Goal: Transaction & Acquisition: Book appointment/travel/reservation

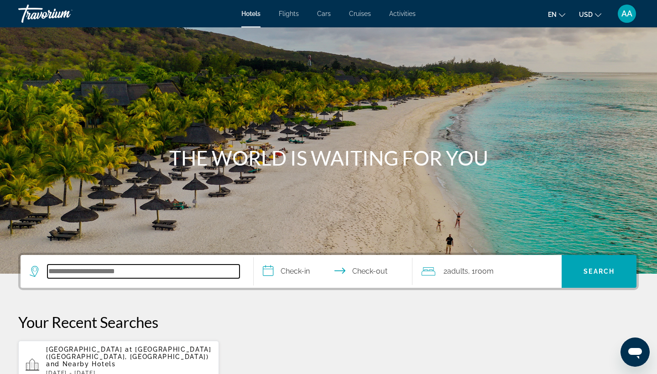
click at [102, 272] on input "Search hotel destination" at bounding box center [143, 272] width 192 height 14
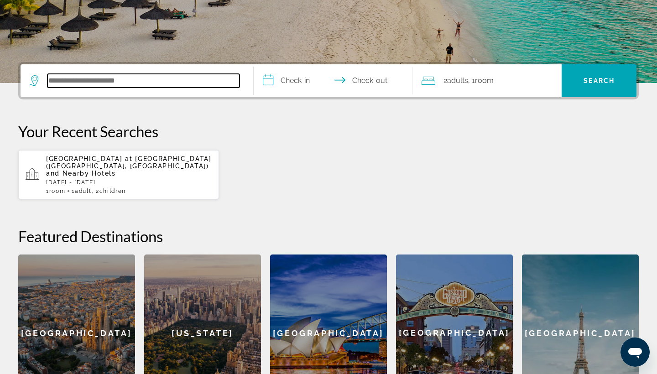
scroll to position [223, 0]
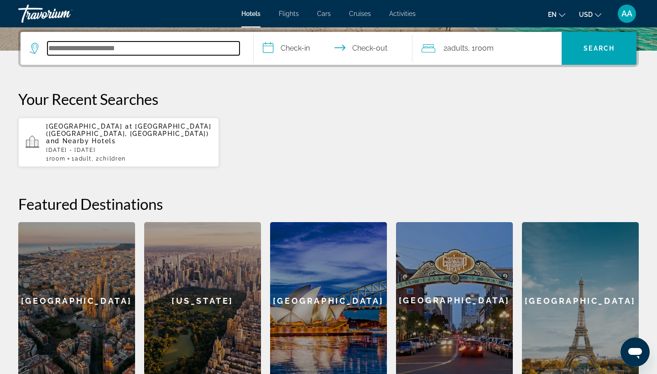
paste input "**********"
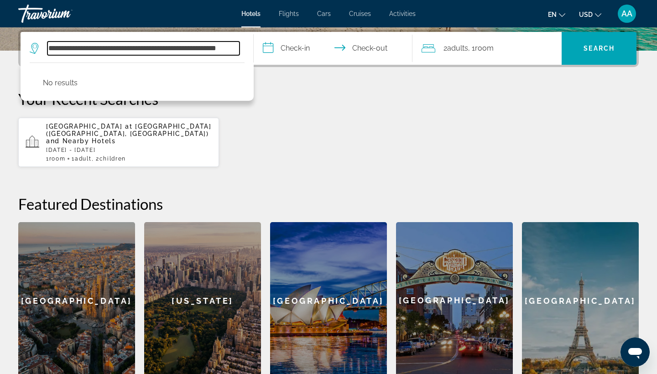
click at [158, 53] on input "**********" at bounding box center [143, 49] width 192 height 14
click at [153, 48] on input "**********" at bounding box center [143, 49] width 192 height 14
drag, startPoint x: 154, startPoint y: 47, endPoint x: 276, endPoint y: 48, distance: 122.3
click at [276, 48] on div "**********" at bounding box center [329, 48] width 616 height 33
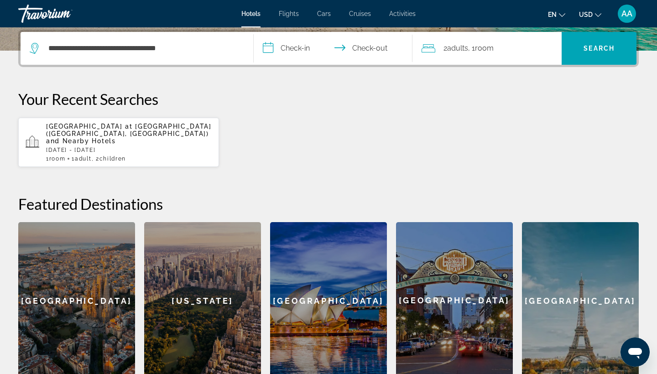
click at [293, 51] on input "**********" at bounding box center [335, 50] width 162 height 36
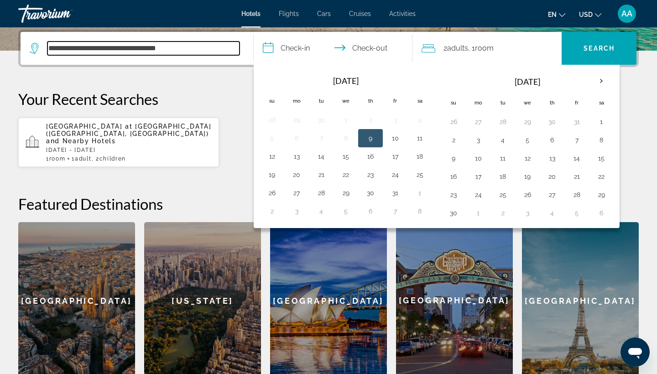
click at [207, 48] on input "**********" at bounding box center [143, 49] width 192 height 14
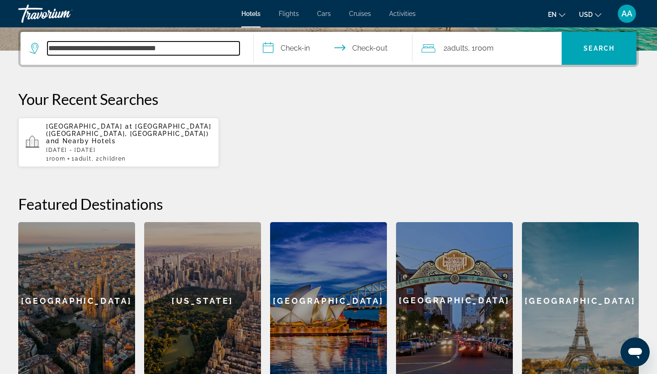
click at [179, 52] on input "**********" at bounding box center [143, 49] width 192 height 14
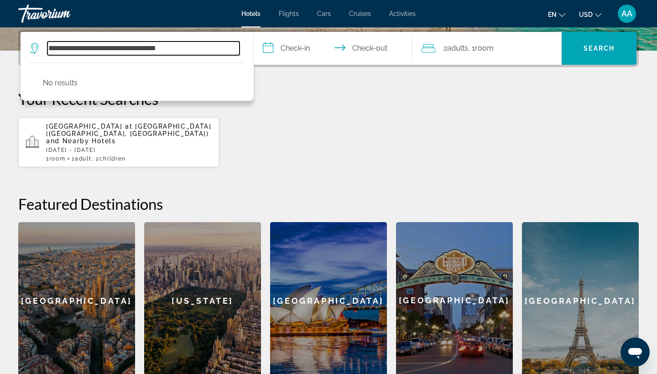
click at [203, 49] on input "**********" at bounding box center [143, 49] width 192 height 14
drag, startPoint x: 203, startPoint y: 49, endPoint x: 223, endPoint y: 45, distance: 20.5
click at [223, 45] on input "**********" at bounding box center [143, 49] width 192 height 14
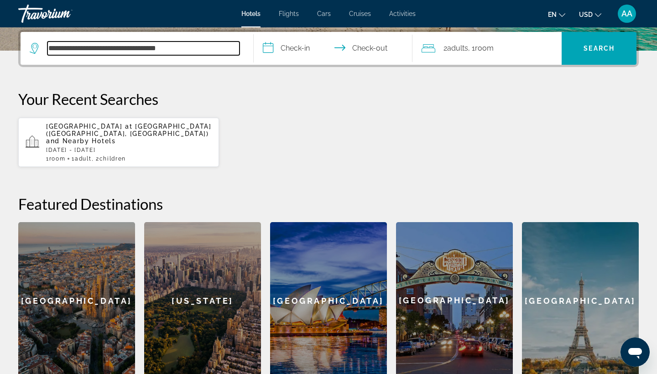
drag, startPoint x: 207, startPoint y: 43, endPoint x: 50, endPoint y: 42, distance: 156.5
click at [48, 42] on div "**********" at bounding box center [135, 49] width 210 height 14
drag, startPoint x: 113, startPoint y: 47, endPoint x: 46, endPoint y: 46, distance: 67.1
click at [46, 46] on div "*******" at bounding box center [135, 49] width 210 height 14
click at [117, 48] on input "*******" at bounding box center [143, 49] width 192 height 14
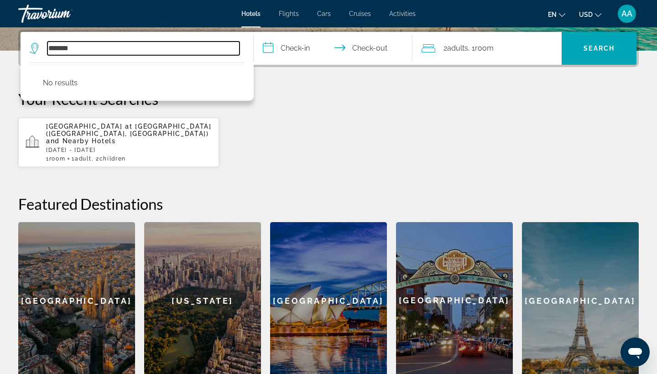
drag, startPoint x: 97, startPoint y: 48, endPoint x: 26, endPoint y: 48, distance: 70.7
click at [26, 48] on app-destination-search "******* No results" at bounding box center [137, 48] width 233 height 33
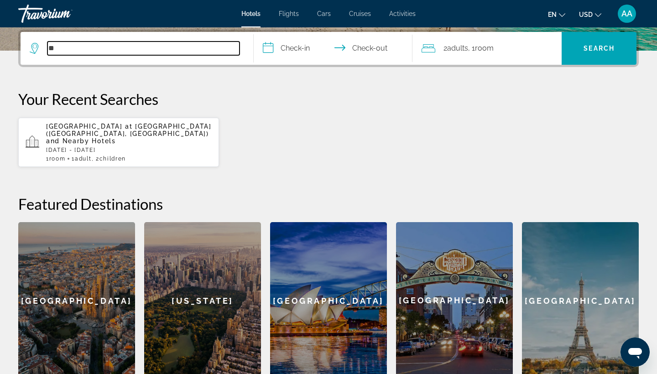
type input "*"
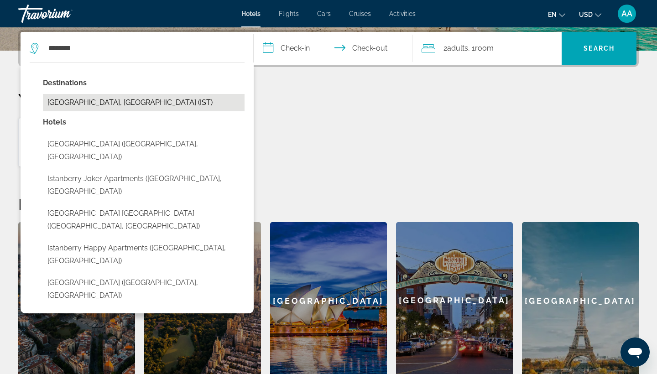
click at [122, 107] on button "[GEOGRAPHIC_DATA], [GEOGRAPHIC_DATA] (IST)" at bounding box center [144, 102] width 202 height 17
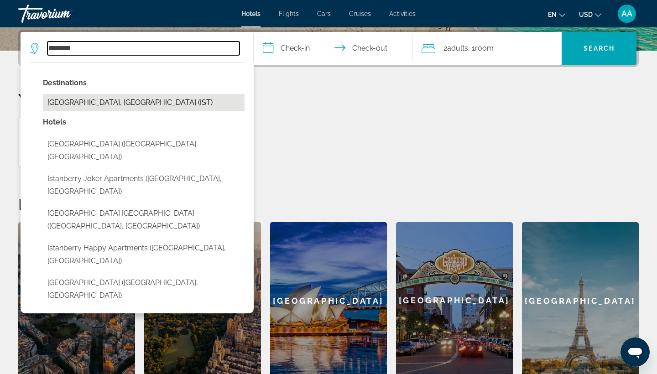
type input "**********"
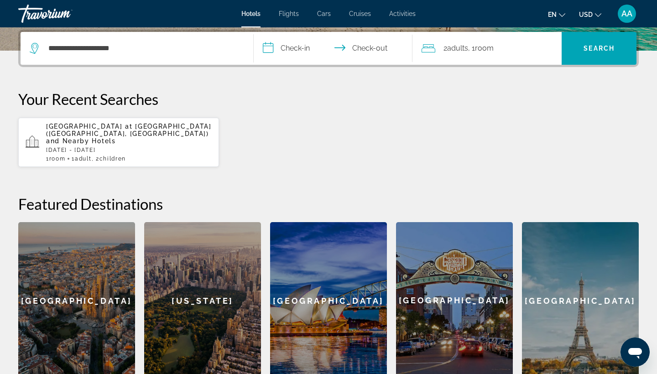
click at [303, 47] on input "**********" at bounding box center [335, 50] width 162 height 36
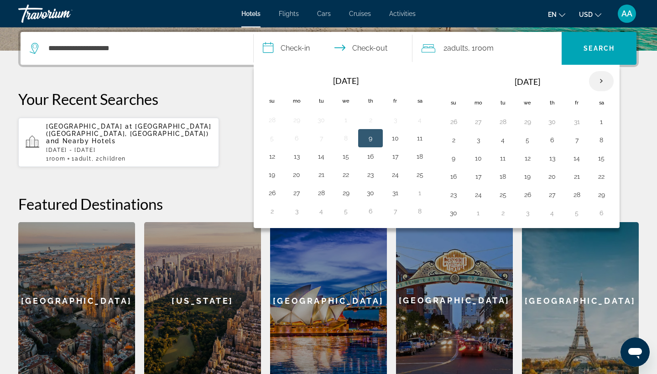
click at [605, 79] on th "Next month" at bounding box center [601, 81] width 25 height 20
click at [607, 85] on th "Next month" at bounding box center [601, 81] width 25 height 20
click at [270, 88] on th "Previous month" at bounding box center [272, 81] width 25 height 20
click at [270, 82] on th "Previous month" at bounding box center [272, 81] width 25 height 20
click at [298, 194] on button "27" at bounding box center [296, 193] width 15 height 13
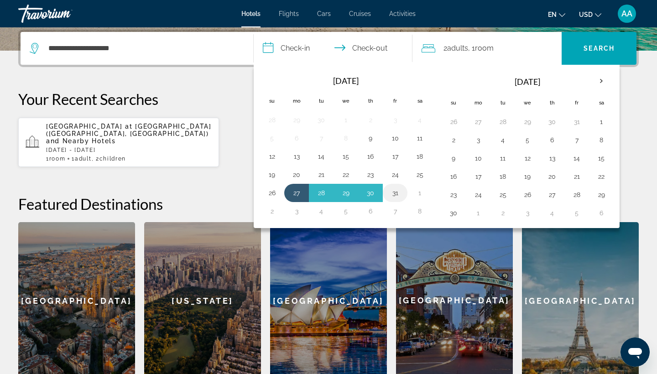
click at [400, 194] on button "31" at bounding box center [395, 193] width 15 height 13
type input "**********"
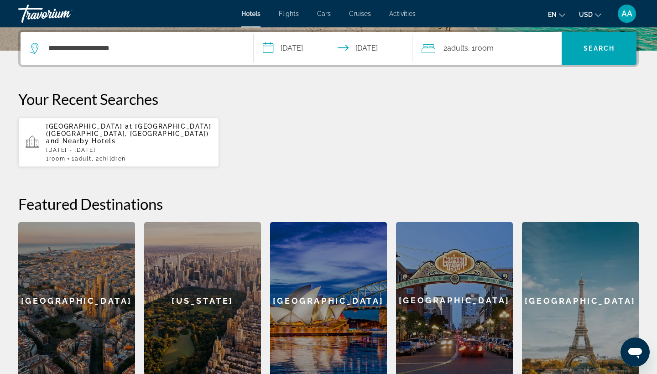
click at [518, 47] on div "2 Adult Adults , 1 Room rooms" at bounding box center [492, 48] width 141 height 13
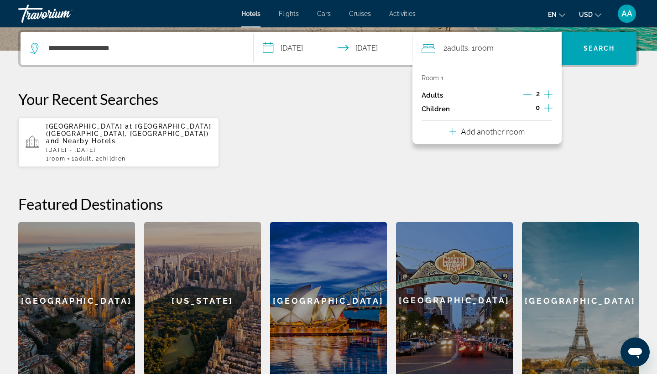
click at [526, 97] on icon "Decrement adults" at bounding box center [527, 94] width 8 height 8
click at [549, 112] on icon "Increment children" at bounding box center [548, 108] width 8 height 8
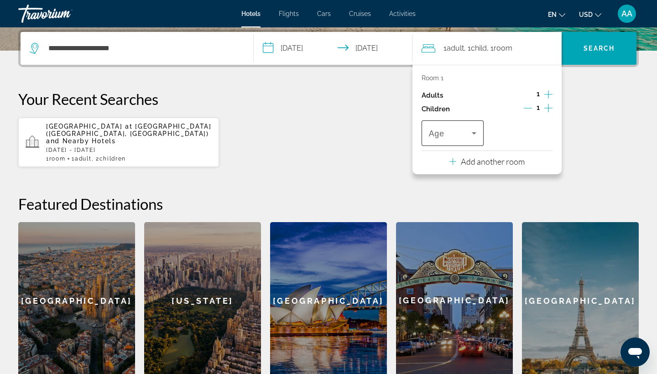
click at [459, 139] on span "Travelers: 1 adult, 1 child" at bounding box center [450, 133] width 43 height 11
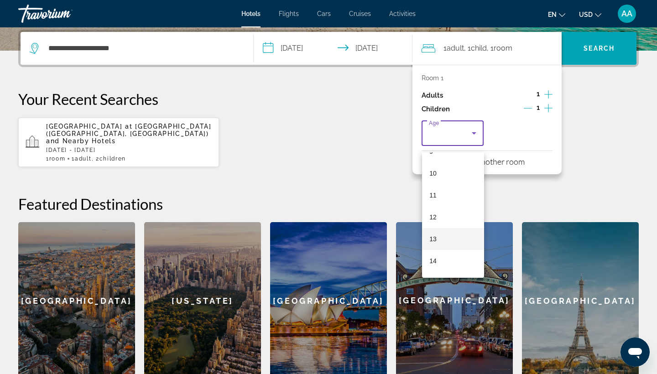
scroll to position [211, 0]
click at [440, 240] on mat-option "13" at bounding box center [453, 240] width 62 height 22
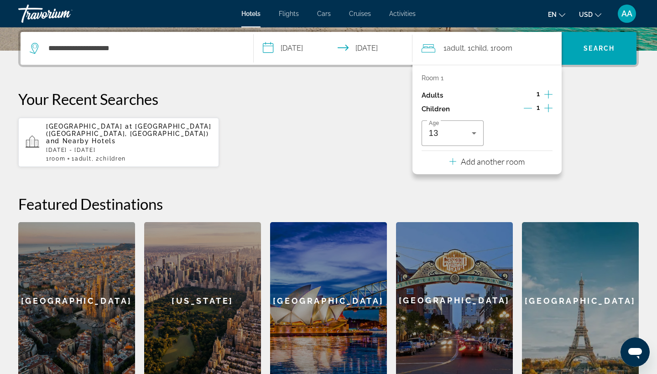
click at [552, 111] on icon "Increment children" at bounding box center [548, 108] width 8 height 11
click at [522, 146] on div "Travelers: 1 adult, 2 children" at bounding box center [521, 133] width 47 height 26
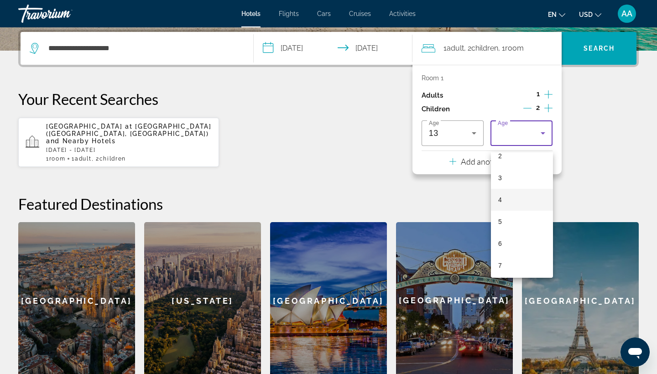
scroll to position [57, 0]
click at [519, 247] on mat-option "6" at bounding box center [522, 241] width 62 height 22
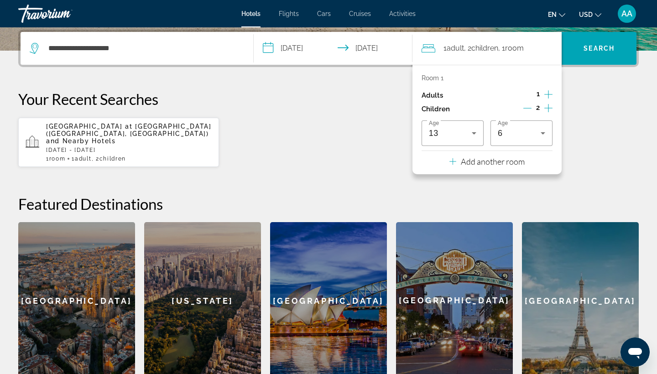
click at [589, 97] on p "Your Recent Searches" at bounding box center [328, 99] width 620 height 18
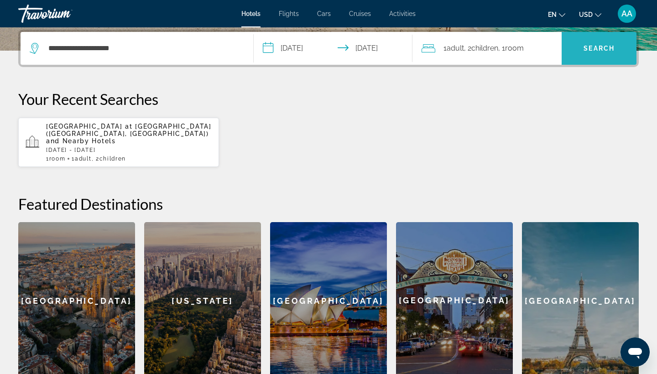
click at [581, 51] on span "Search" at bounding box center [599, 48] width 75 height 22
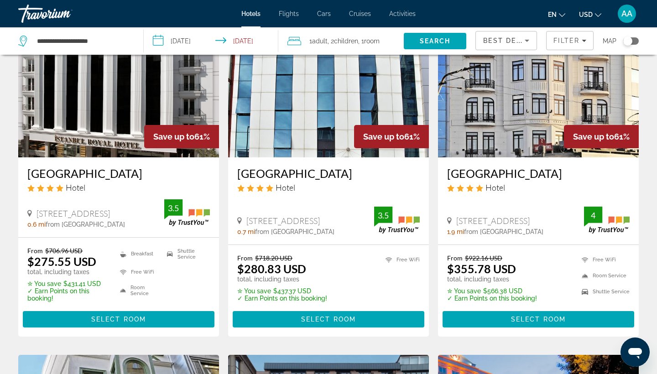
scroll to position [76, 0]
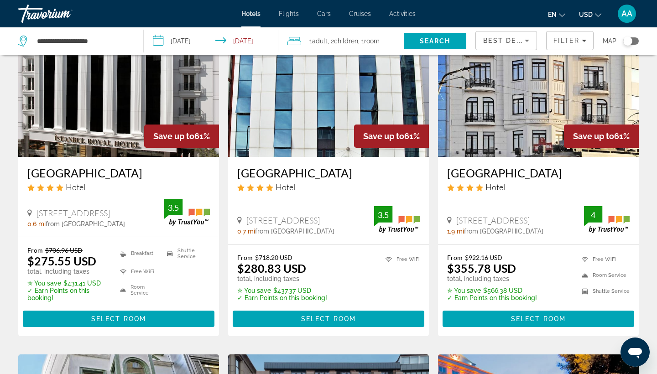
drag, startPoint x: 26, startPoint y: 172, endPoint x: 129, endPoint y: 171, distance: 102.7
click at [129, 171] on div "[GEOGRAPHIC_DATA] Hotel [STREET_ADDRESS] 0.6 mi from [GEOGRAPHIC_DATA] from hot…" at bounding box center [118, 197] width 201 height 80
copy h3 "[GEOGRAPHIC_DATA]"
drag, startPoint x: 74, startPoint y: 261, endPoint x: 36, endPoint y: 261, distance: 38.3
click at [36, 261] on ins "$275.55 USD" at bounding box center [61, 261] width 69 height 14
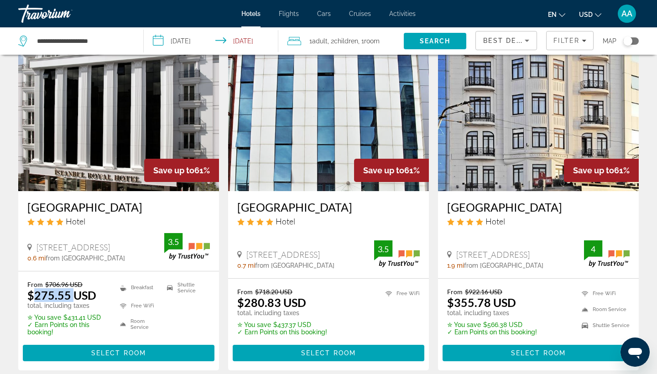
scroll to position [41, 0]
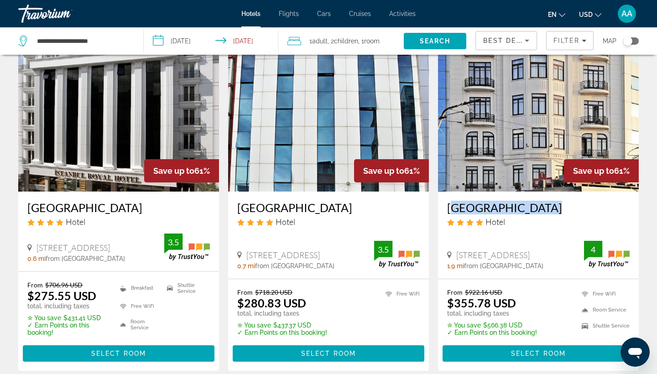
drag, startPoint x: 446, startPoint y: 206, endPoint x: 526, endPoint y: 212, distance: 80.1
click at [526, 211] on div "[GEOGRAPHIC_DATA] Hotel Siraselviler No:[GEOGRAPHIC_DATA] 1.9 mi from [GEOGRAPH…" at bounding box center [538, 235] width 201 height 87
copy h3 "[GEOGRAPHIC_DATA]"
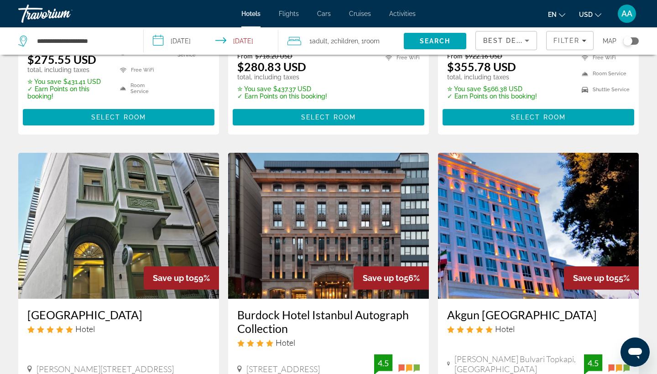
scroll to position [384, 0]
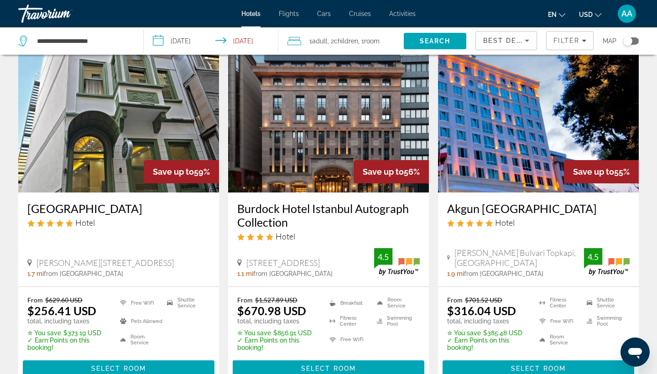
drag, startPoint x: 300, startPoint y: 224, endPoint x: 282, endPoint y: 223, distance: 18.3
click at [237, 208] on div "Burdock Hotel Istanbul Autograph Collection Hotel [STREET_ADDRESS] 1.1 mi from …" at bounding box center [328, 240] width 201 height 94
drag, startPoint x: 237, startPoint y: 208, endPoint x: 283, endPoint y: 224, distance: 49.1
click at [283, 224] on div "Burdock Hotel Istanbul Autograph Collection Hotel [STREET_ADDRESS] 1.1 mi from …" at bounding box center [328, 240] width 201 height 94
copy h3 "Burdock Hotel Istanbul Autograph Collection"
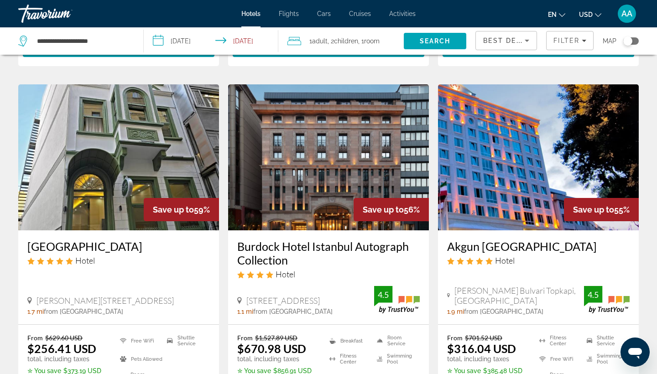
scroll to position [341, 0]
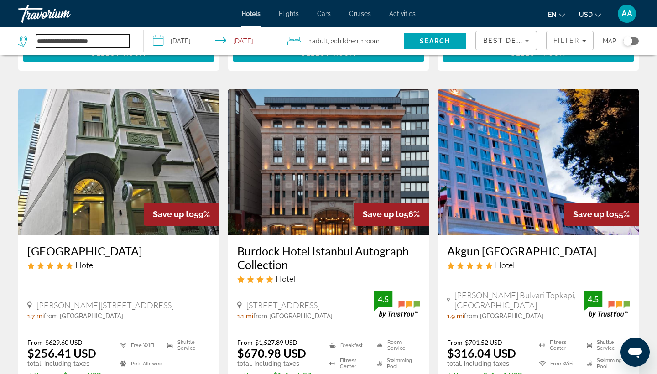
click at [109, 41] on input "**********" at bounding box center [83, 41] width 94 height 14
drag, startPoint x: 119, startPoint y: 41, endPoint x: 27, endPoint y: 41, distance: 91.7
click at [27, 41] on div "**********" at bounding box center [73, 41] width 111 height 14
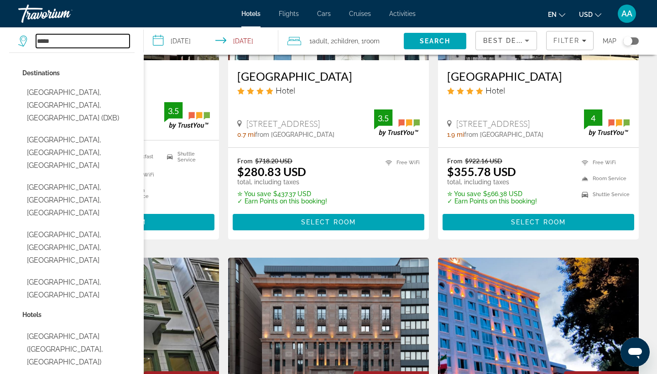
scroll to position [172, 0]
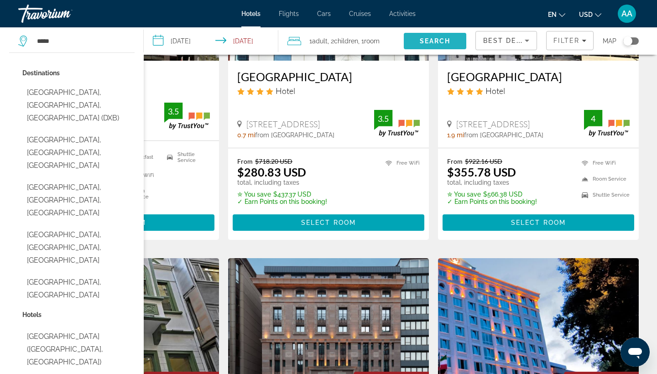
click at [426, 37] on span "Search" at bounding box center [435, 40] width 31 height 7
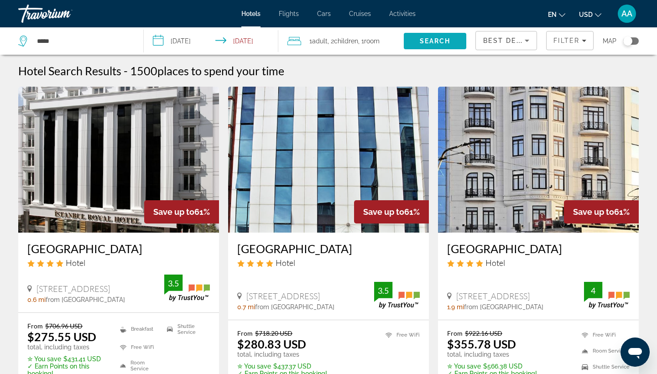
scroll to position [0, 0]
click at [68, 38] on input "*****" at bounding box center [83, 41] width 94 height 14
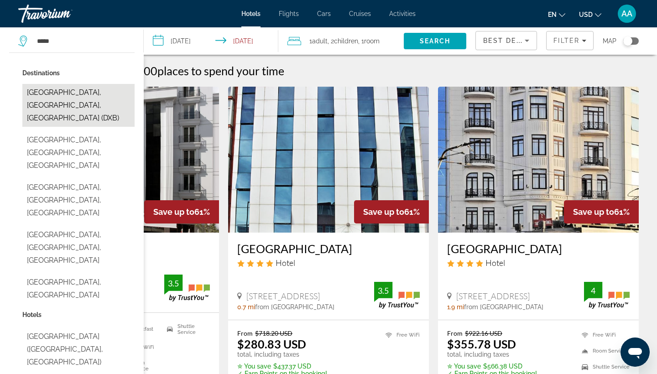
drag, startPoint x: 82, startPoint y: 38, endPoint x: 72, endPoint y: 96, distance: 58.8
click at [72, 96] on button "[GEOGRAPHIC_DATA], [GEOGRAPHIC_DATA], [GEOGRAPHIC_DATA] (DXB)" at bounding box center [78, 105] width 112 height 43
type input "**********"
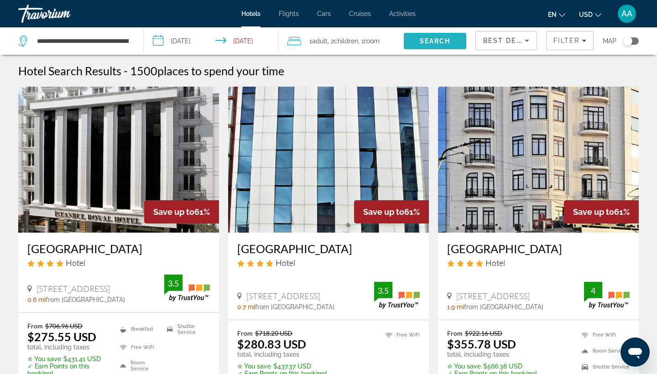
click at [436, 39] on span "Search" at bounding box center [435, 40] width 31 height 7
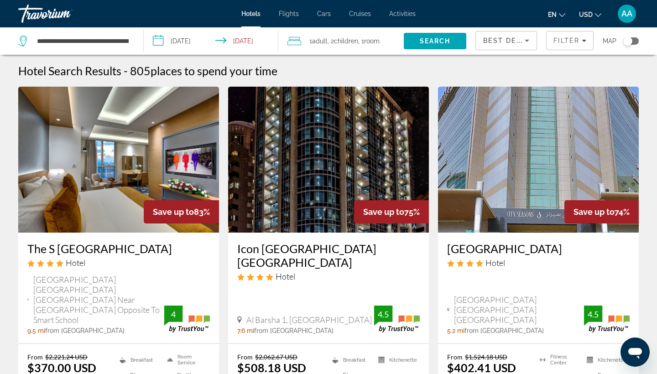
click at [517, 41] on div "Best Deals" at bounding box center [504, 40] width 42 height 11
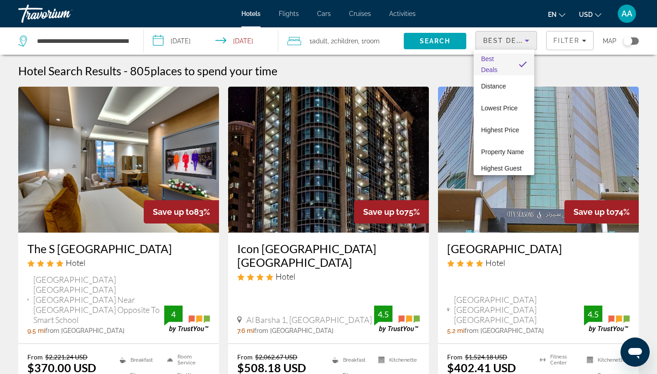
click at [554, 62] on div at bounding box center [328, 187] width 657 height 374
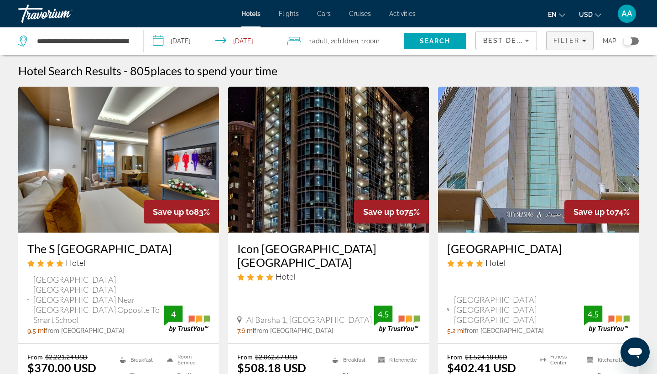
click at [558, 46] on span "Filters" at bounding box center [570, 41] width 47 height 22
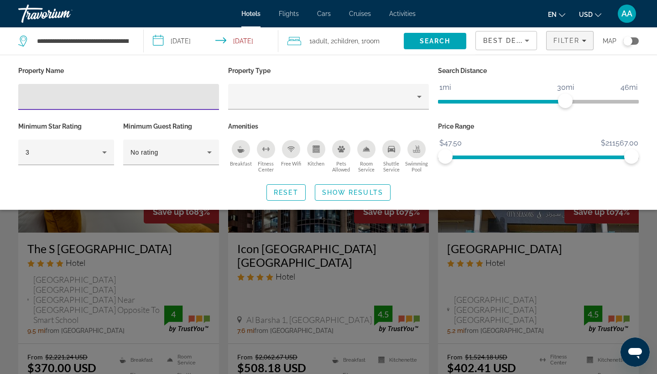
click at [448, 16] on div "en English Español Français Italiano Português русский USD USD ($) MXN (Mex$) C…" at bounding box center [532, 13] width 214 height 19
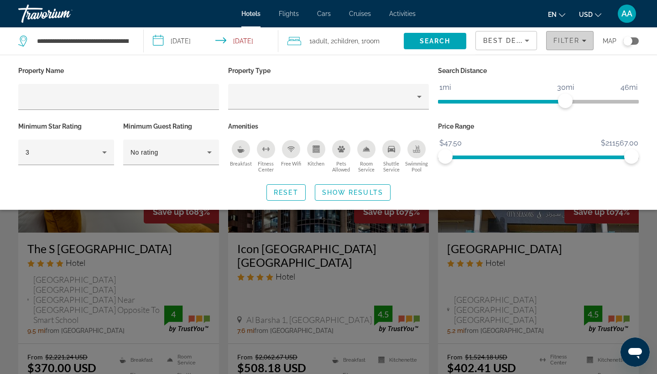
click at [565, 43] on span "Filter" at bounding box center [566, 40] width 26 height 7
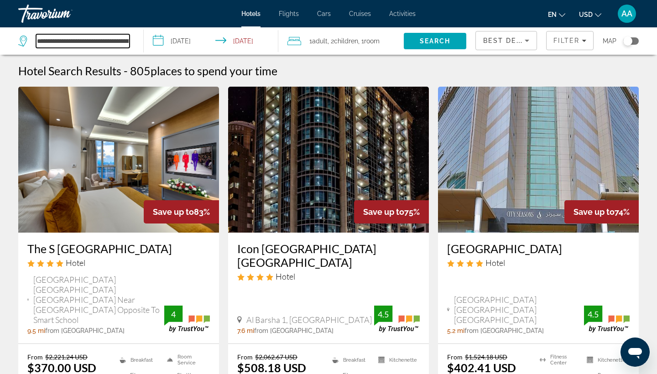
drag, startPoint x: 39, startPoint y: 42, endPoint x: 139, endPoint y: 45, distance: 99.5
click at [139, 45] on app-destination-search "**********" at bounding box center [72, 40] width 144 height 27
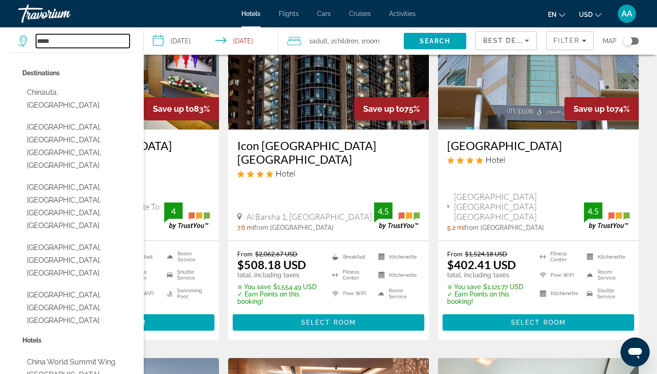
scroll to position [99, 0]
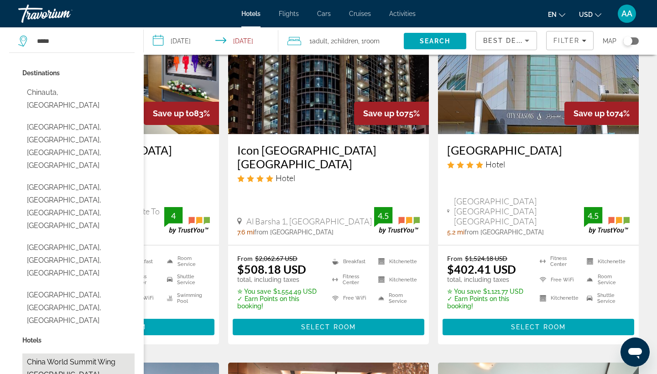
drag, startPoint x: 125, startPoint y: 329, endPoint x: 125, endPoint y: 262, distance: 67.1
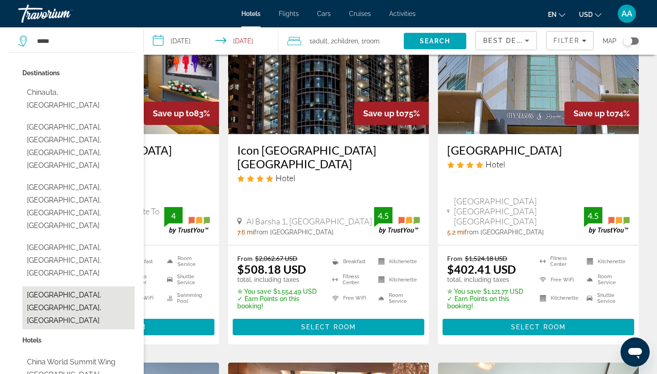
drag, startPoint x: 126, startPoint y: 259, endPoint x: 125, endPoint y: 226, distance: 32.9
click at [125, 226] on div "Destinations [GEOGRAPHIC_DATA], [GEOGRAPHIC_DATA] [GEOGRAPHIC_DATA], [GEOGRAPHI…" at bounding box center [71, 333] width 125 height 542
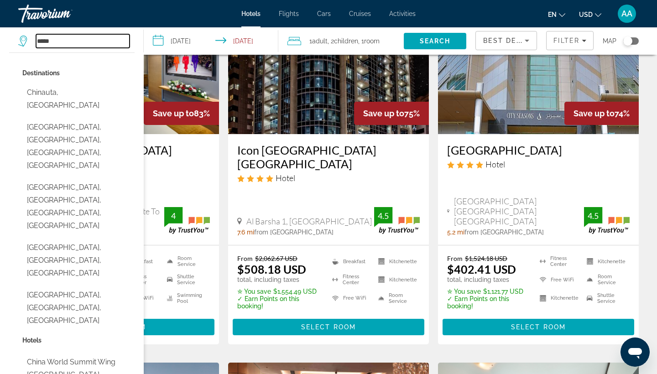
click at [112, 36] on input "*****" at bounding box center [83, 41] width 94 height 14
drag, startPoint x: 120, startPoint y: 37, endPoint x: 46, endPoint y: 37, distance: 73.9
click at [46, 37] on input "*****" at bounding box center [83, 41] width 94 height 14
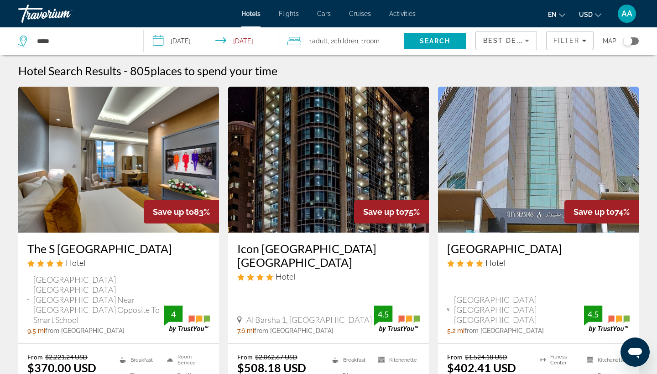
scroll to position [0, 0]
drag, startPoint x: 91, startPoint y: 40, endPoint x: 0, endPoint y: 40, distance: 91.2
click at [0, 40] on app-destination-search "*****" at bounding box center [72, 40] width 144 height 27
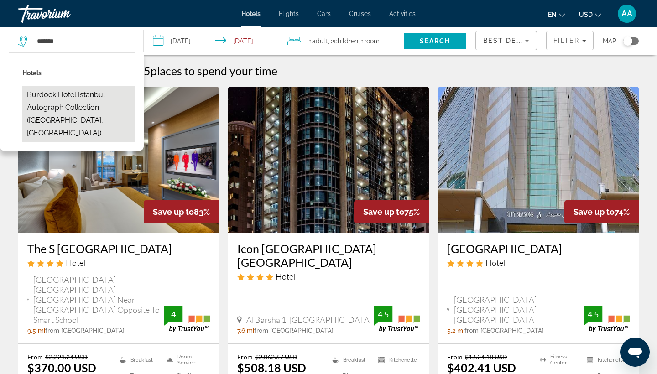
click at [102, 101] on button "Burdock Hotel Istanbul Autograph Collection ([GEOGRAPHIC_DATA], [GEOGRAPHIC_DAT…" at bounding box center [78, 114] width 112 height 56
type input "**********"
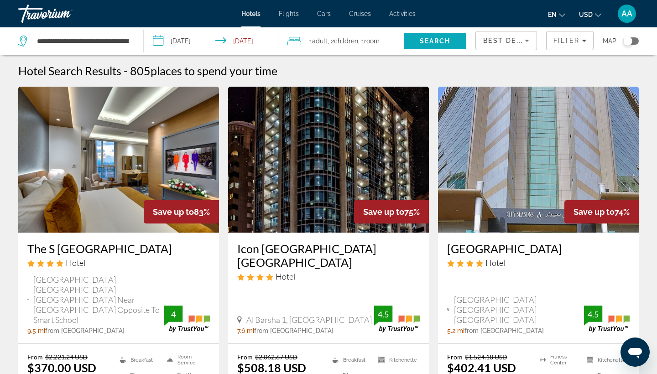
click at [441, 46] on span "Search" at bounding box center [435, 41] width 63 height 22
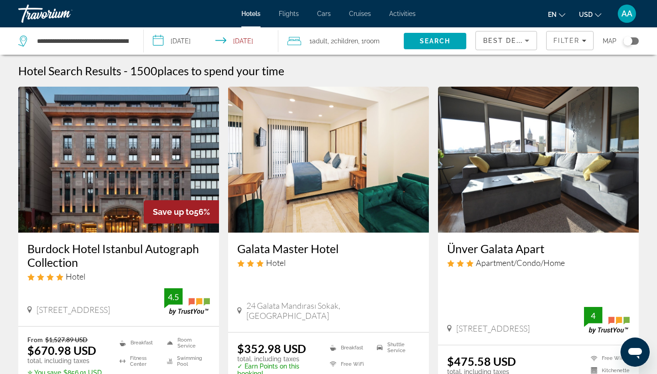
click at [134, 164] on img "Main content" at bounding box center [118, 160] width 201 height 146
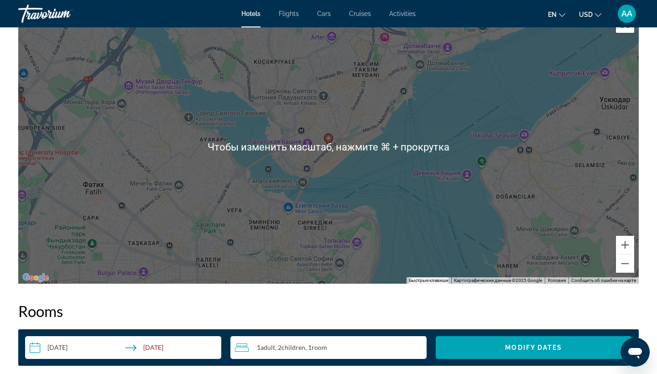
scroll to position [842, 0]
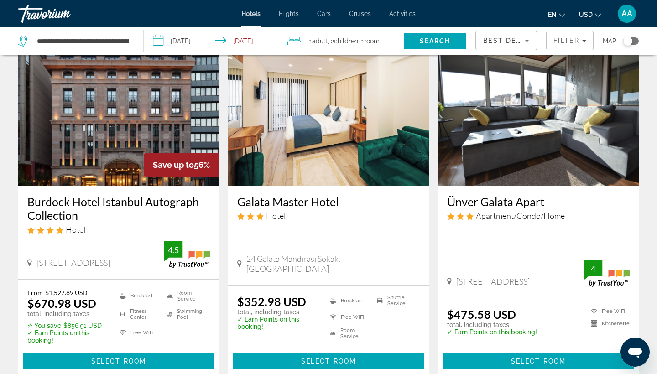
scroll to position [50, 0]
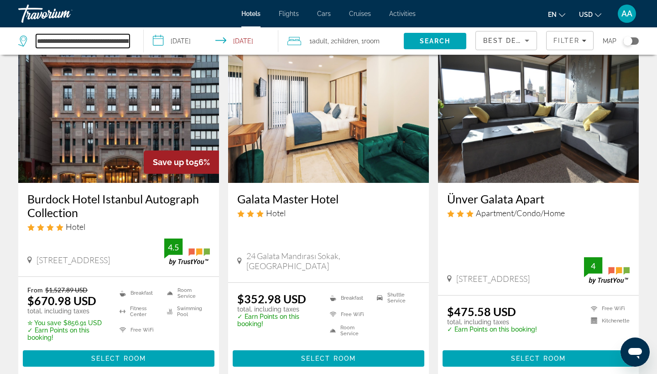
click at [87, 45] on input "**********" at bounding box center [83, 41] width 94 height 14
drag, startPoint x: 41, startPoint y: 40, endPoint x: 154, endPoint y: 37, distance: 113.2
click at [154, 37] on div "**********" at bounding box center [328, 40] width 657 height 27
type input "*"
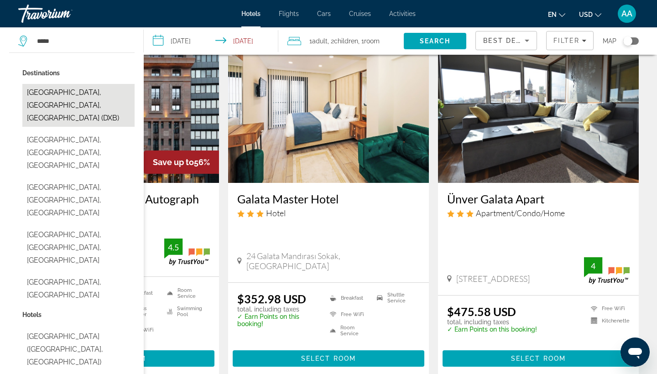
click at [101, 102] on button "[GEOGRAPHIC_DATA], [GEOGRAPHIC_DATA], [GEOGRAPHIC_DATA] (DXB)" at bounding box center [78, 105] width 112 height 43
type input "**********"
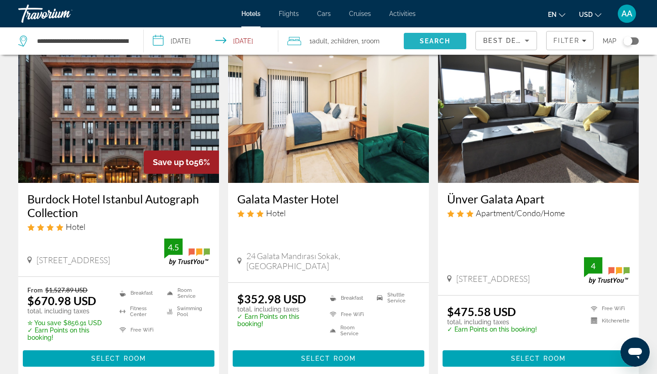
click at [436, 44] on span "Search" at bounding box center [435, 40] width 31 height 7
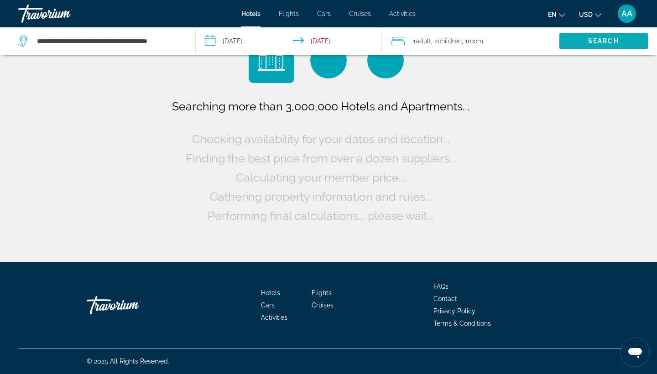
scroll to position [0, 0]
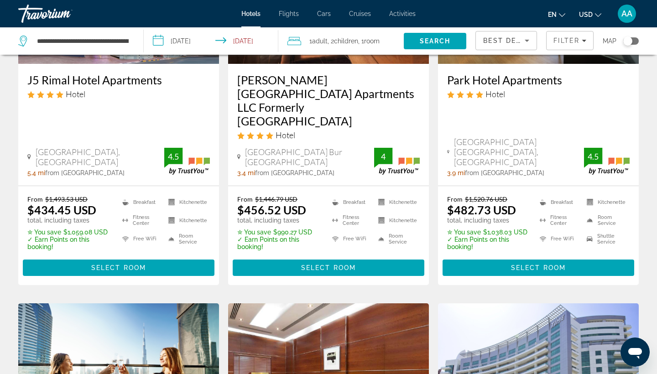
scroll to position [562, 0]
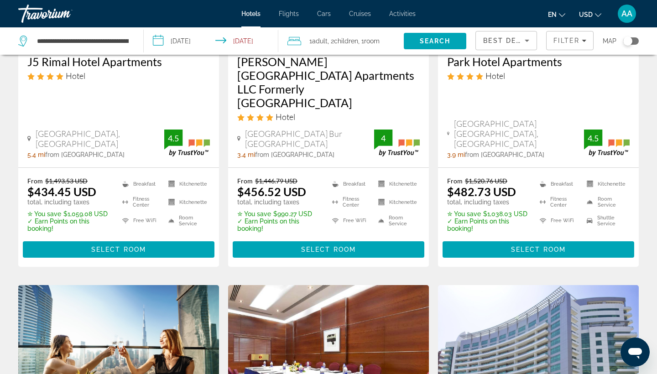
click at [516, 37] on div "Best Deals" at bounding box center [504, 40] width 42 height 11
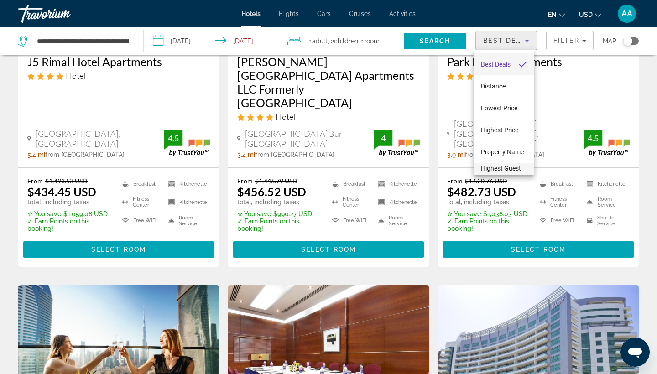
click at [497, 168] on span "Highest Guest Rating" at bounding box center [501, 174] width 40 height 18
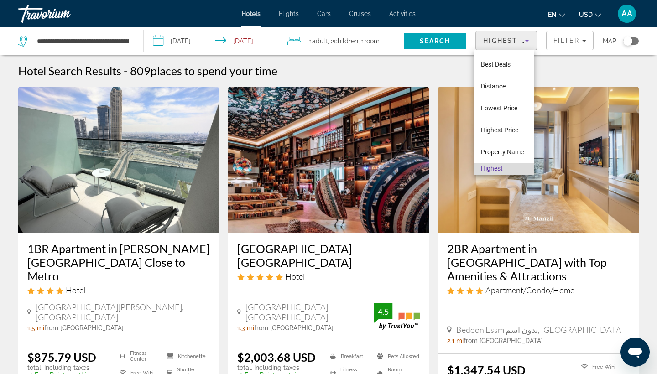
scroll to position [10, 0]
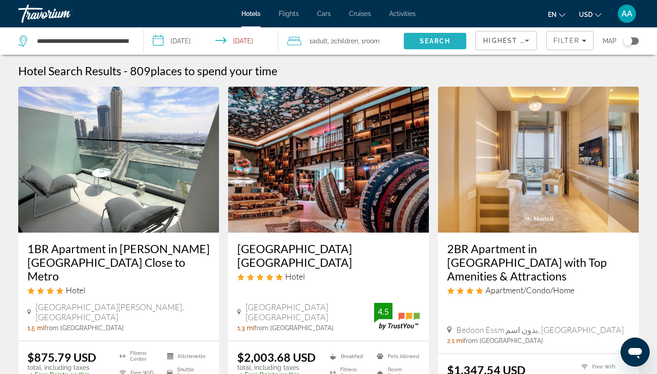
click at [425, 48] on span "Search" at bounding box center [435, 41] width 63 height 22
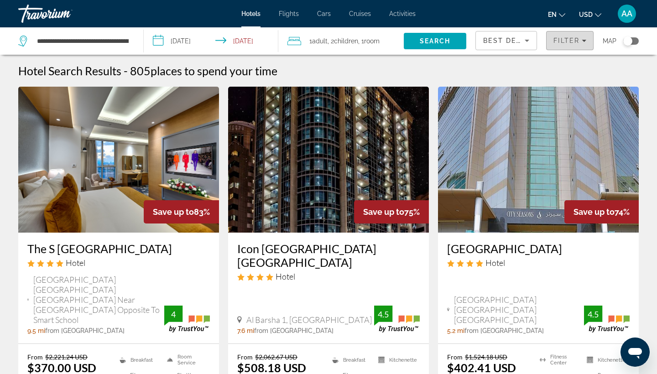
click at [564, 45] on span "Filters" at bounding box center [570, 41] width 47 height 22
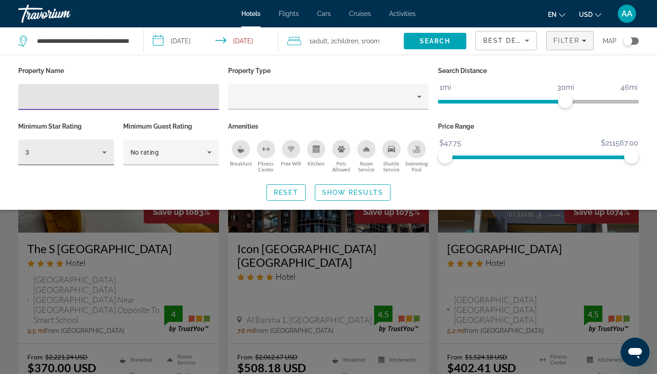
click at [81, 158] on div "3" at bounding box center [64, 152] width 77 height 11
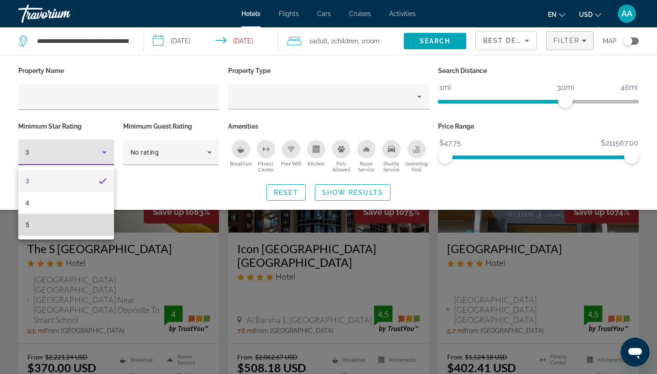
click at [67, 222] on mat-option "5" at bounding box center [66, 225] width 96 height 22
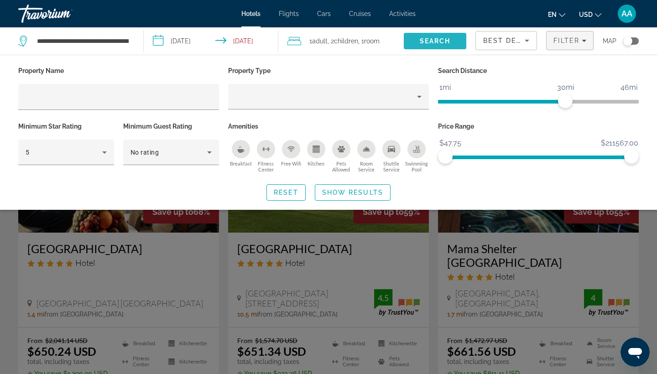
click at [423, 41] on span "Search" at bounding box center [435, 40] width 31 height 7
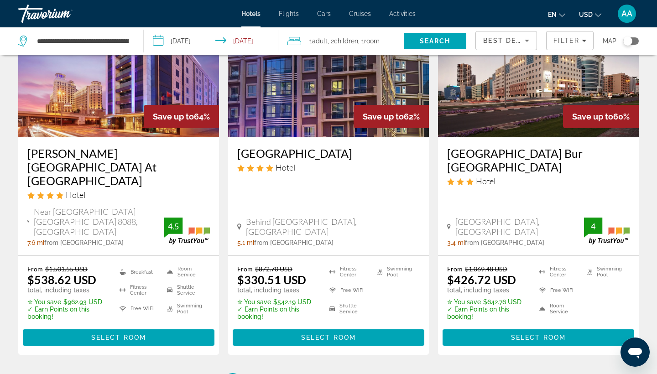
scroll to position [1201, 0]
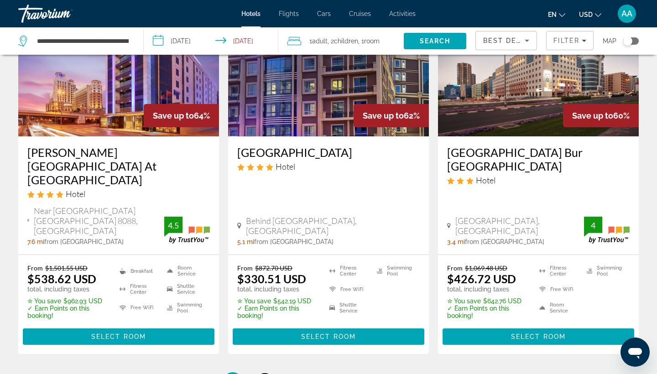
click at [266, 374] on span "2" at bounding box center [264, 381] width 5 height 10
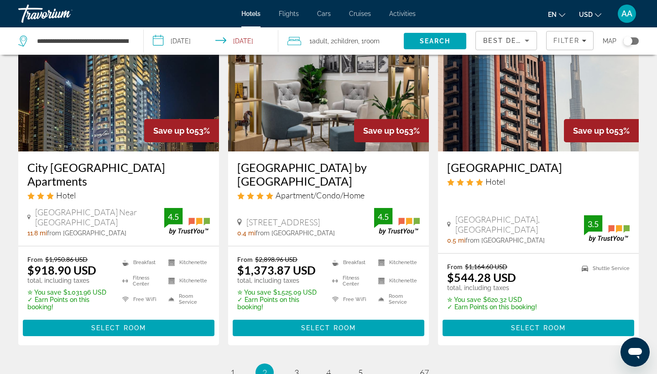
scroll to position [1145, 0]
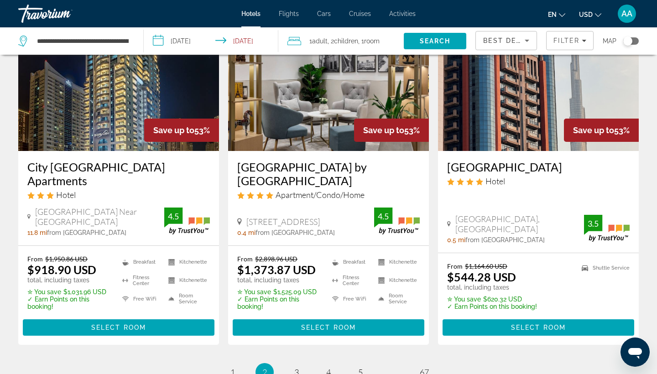
click at [509, 34] on div "Best Deals" at bounding box center [506, 44] width 46 height 26
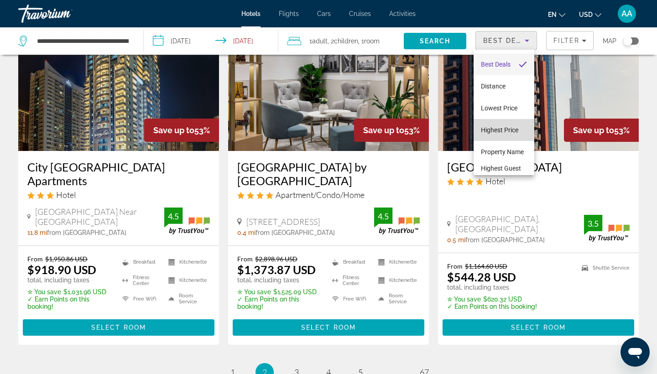
click at [502, 132] on span "Highest Price" at bounding box center [499, 129] width 37 height 7
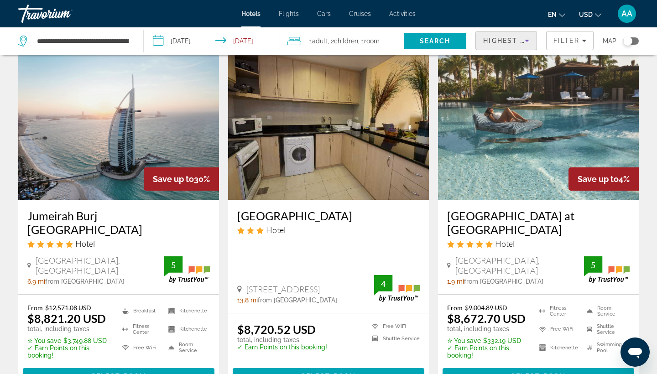
scroll to position [392, 0]
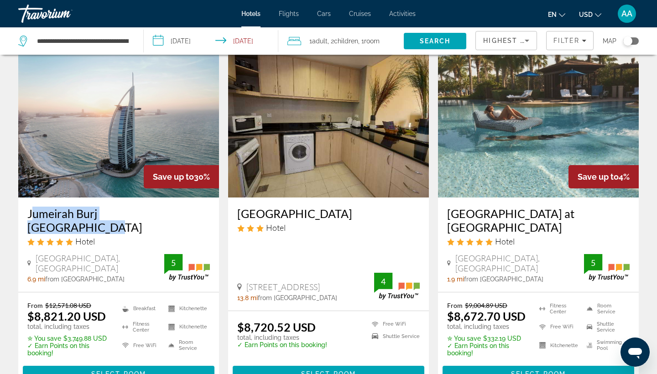
drag, startPoint x: 26, startPoint y: 200, endPoint x: 172, endPoint y: 201, distance: 146.0
click at [172, 201] on div "Jumeirah Burj [GEOGRAPHIC_DATA] Hotel [GEOGRAPHIC_DATA], [GEOGRAPHIC_DATA] 6.9 …" at bounding box center [118, 245] width 201 height 94
copy h3 "Jumeirah Burj [GEOGRAPHIC_DATA]"
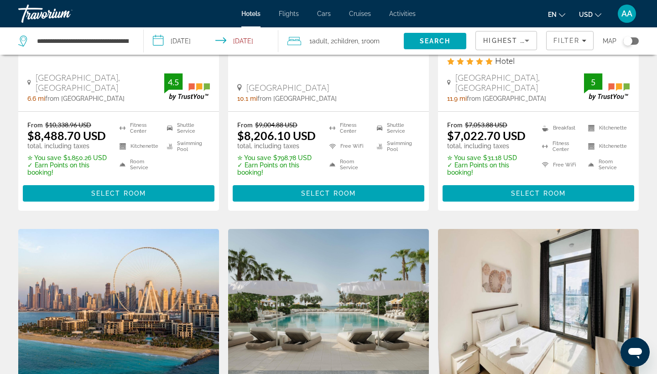
scroll to position [837, 0]
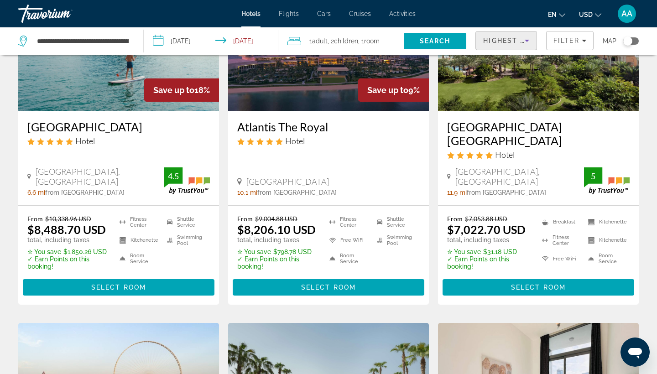
click at [510, 41] on span "Highest Price" at bounding box center [513, 40] width 60 height 7
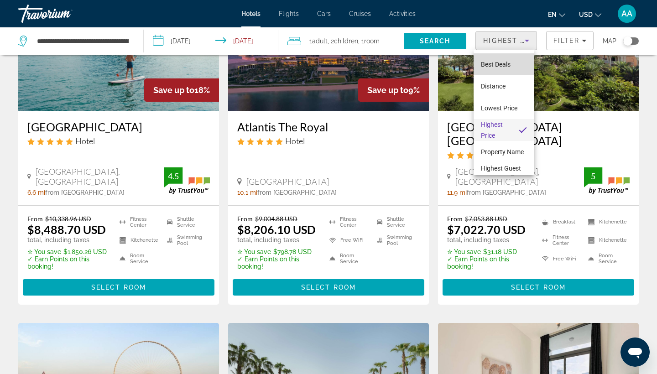
click at [496, 68] on span "Best Deals" at bounding box center [496, 64] width 30 height 11
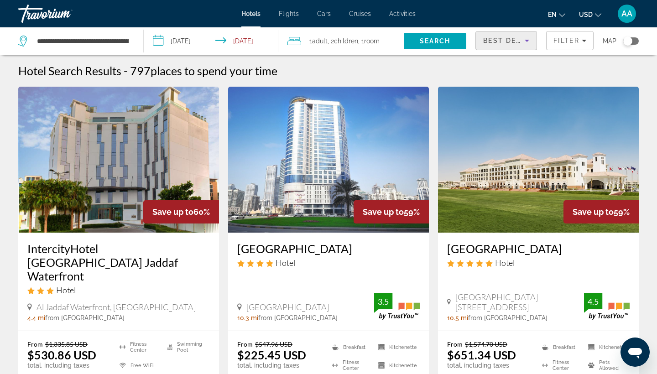
click at [513, 42] on div "Best Deals" at bounding box center [504, 40] width 42 height 11
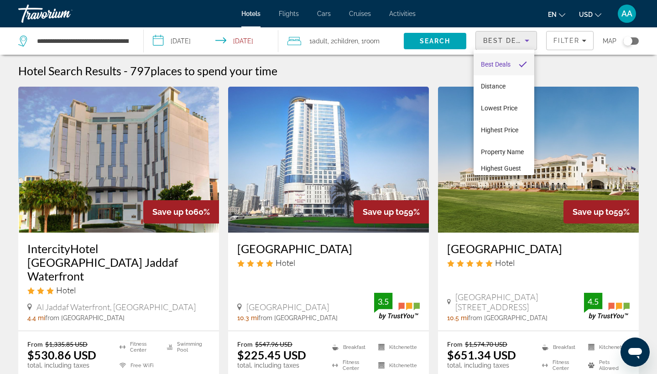
click at [440, 67] on div at bounding box center [328, 187] width 657 height 374
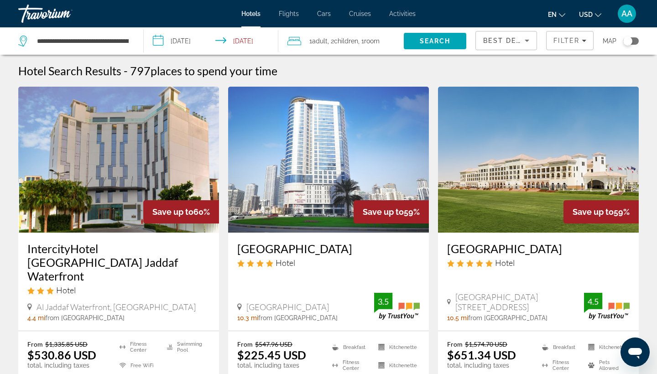
drag, startPoint x: 444, startPoint y: 249, endPoint x: 572, endPoint y: 251, distance: 127.8
click at [572, 251] on div "[GEOGRAPHIC_DATA] Hotel [GEOGRAPHIC_DATA][STREET_ADDRESS] 10.5 mi from [GEOGRAP…" at bounding box center [538, 282] width 201 height 98
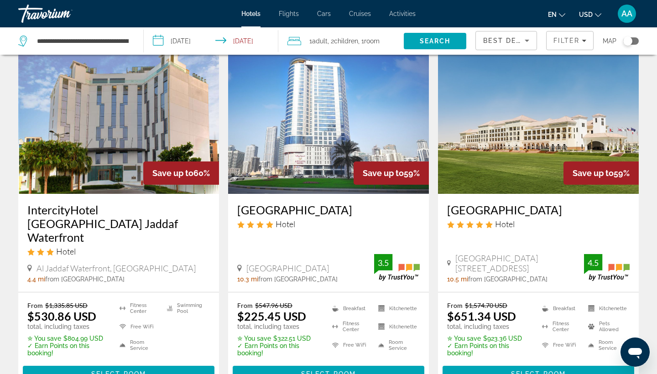
scroll to position [39, 0]
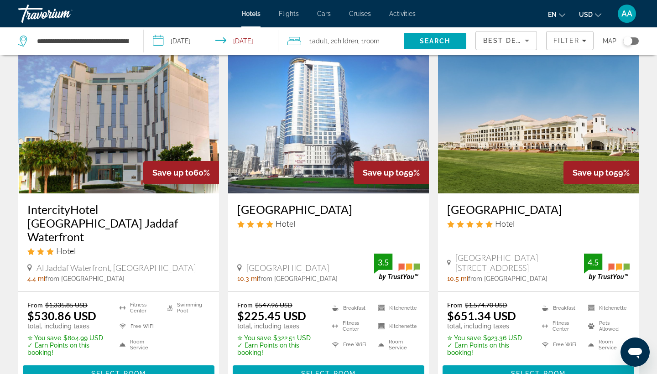
copy h3 "[GEOGRAPHIC_DATA]"
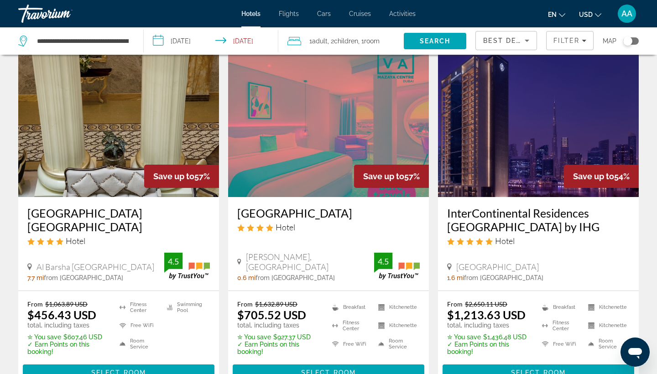
scroll to position [402, 0]
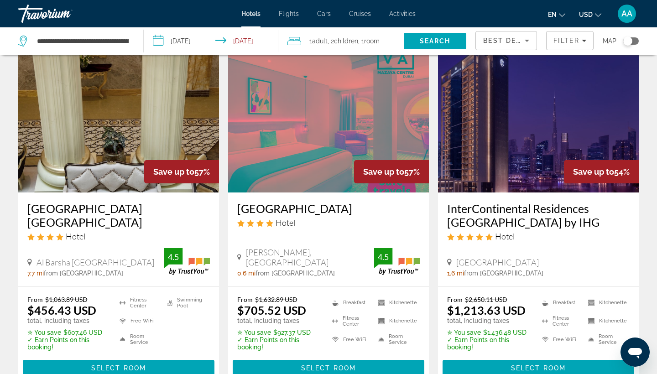
drag, startPoint x: 443, startPoint y: 194, endPoint x: 553, endPoint y: 214, distance: 110.8
click at [553, 214] on div "InterContinental Residences [GEOGRAPHIC_DATA] by IHG Hotel [GEOGRAPHIC_DATA], […" at bounding box center [538, 240] width 201 height 94
copy h3 "InterContinental Residences [GEOGRAPHIC_DATA] by IHG"
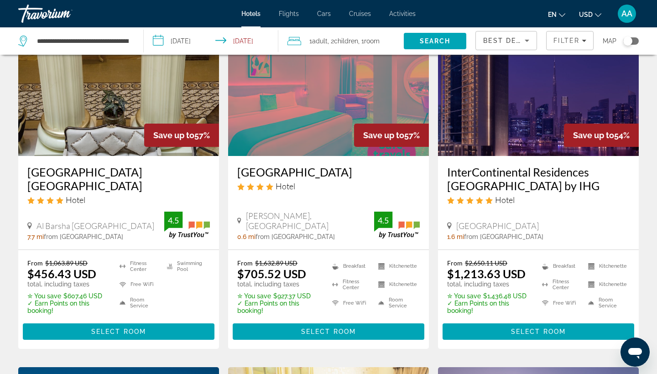
scroll to position [439, 0]
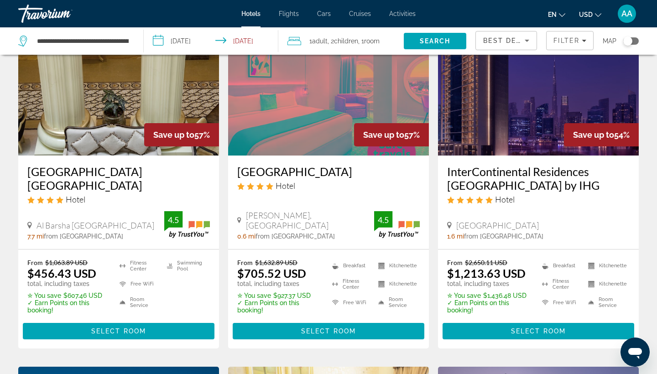
click at [531, 179] on div "InterContinental Residences [GEOGRAPHIC_DATA] by IHG Hotel" at bounding box center [538, 188] width 182 height 47
click at [532, 165] on h3 "InterContinental Residences [GEOGRAPHIC_DATA] by IHG" at bounding box center [538, 178] width 182 height 27
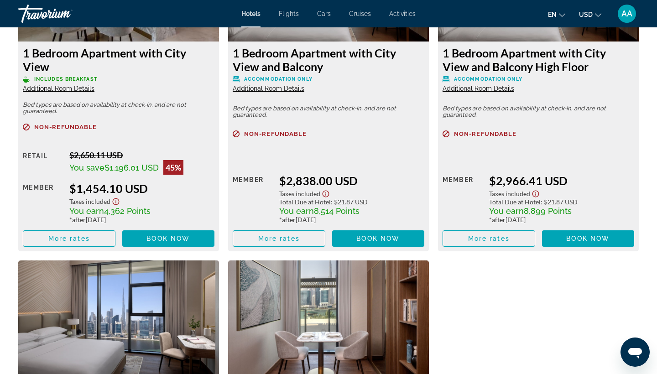
scroll to position [1698, 0]
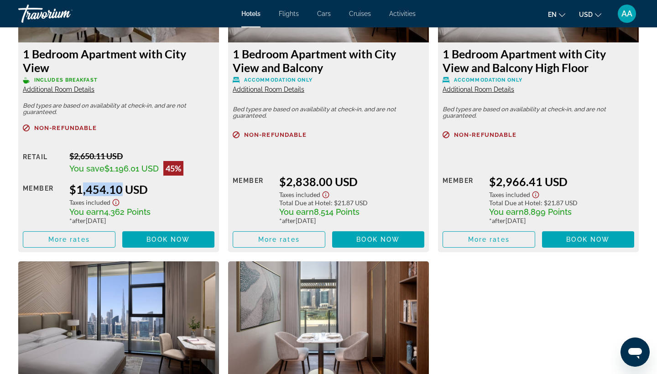
drag, startPoint x: 78, startPoint y: 196, endPoint x: 113, endPoint y: 196, distance: 34.7
click at [113, 196] on div "$1,454.10 USD" at bounding box center [141, 189] width 145 height 14
click at [163, 194] on div "$1,454.10 USD" at bounding box center [141, 189] width 145 height 14
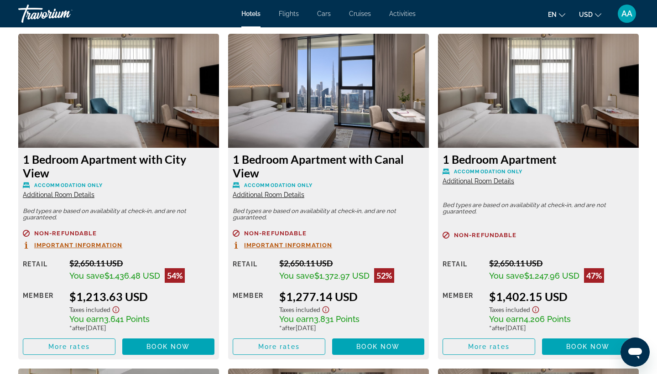
scroll to position [1313, 0]
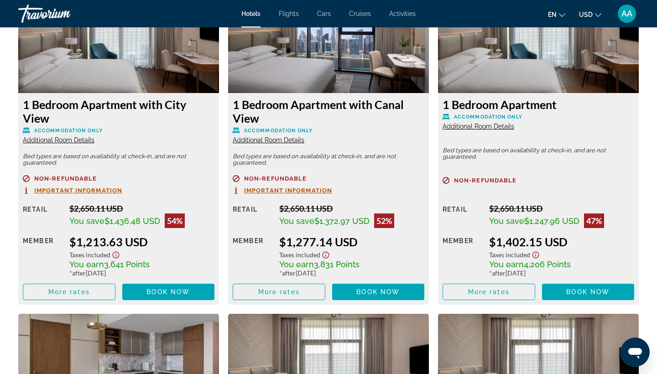
drag, startPoint x: 151, startPoint y: 270, endPoint x: 64, endPoint y: 267, distance: 86.7
click at [64, 267] on div "Retail $2,650.11 USD You save $1,436.48 USD 54% when you redeem Member $1,213.6…" at bounding box center [119, 251] width 192 height 97
click at [47, 269] on div "Member" at bounding box center [43, 256] width 40 height 42
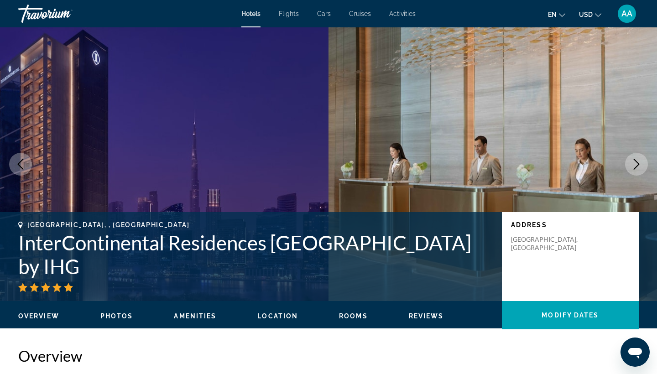
scroll to position [0, 0]
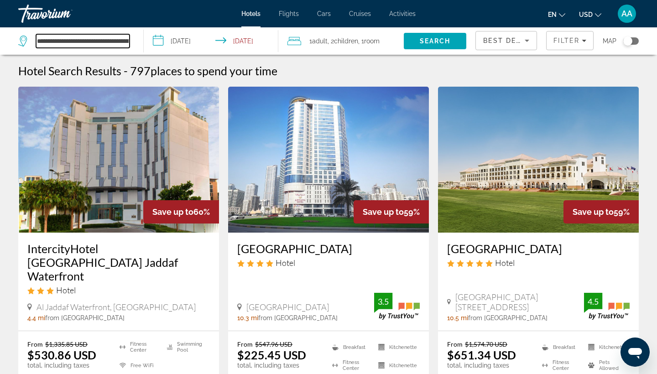
click at [92, 42] on input "**********" at bounding box center [83, 41] width 94 height 14
drag, startPoint x: 38, startPoint y: 40, endPoint x: 160, endPoint y: 38, distance: 121.4
click at [160, 38] on div "**********" at bounding box center [328, 40] width 657 height 27
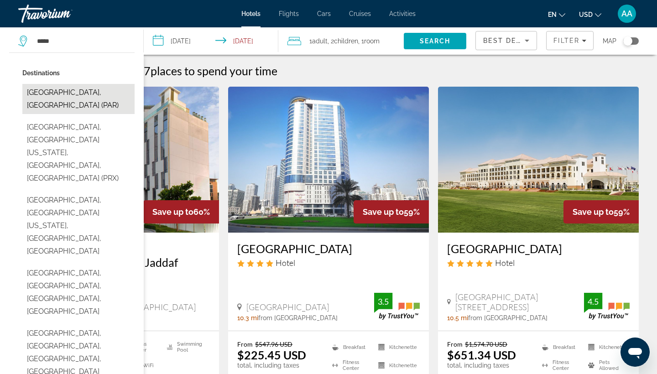
click at [94, 93] on button "[GEOGRAPHIC_DATA], [GEOGRAPHIC_DATA] (PAR)" at bounding box center [78, 99] width 112 height 30
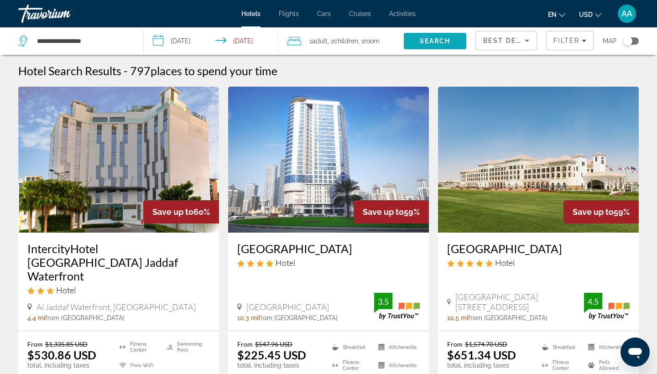
click at [428, 46] on span "Search" at bounding box center [435, 41] width 63 height 22
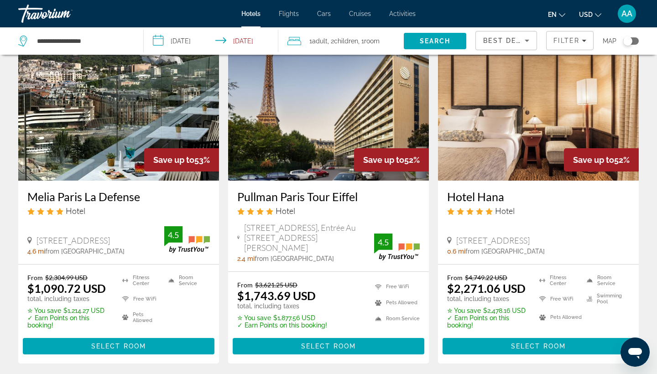
scroll to position [420, 0]
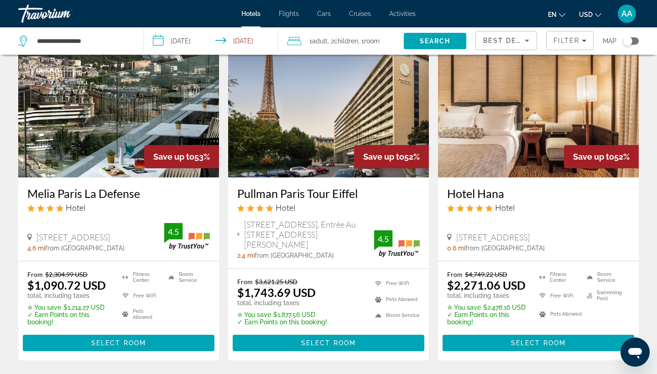
drag, startPoint x: 235, startPoint y: 188, endPoint x: 369, endPoint y: 187, distance: 134.6
click at [369, 187] on div "Pullman Paris Tour Eiffel Hotel [STREET_ADDRESS], Entrée Au [STREET_ADDRESS][PE…" at bounding box center [328, 222] width 201 height 91
copy h3 "Pullman Paris Tour Eiffel"
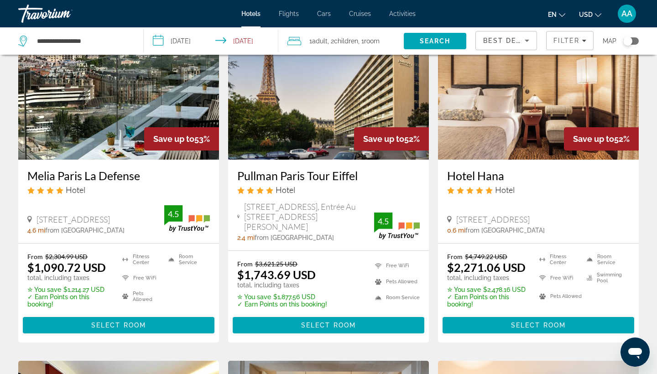
scroll to position [437, 0]
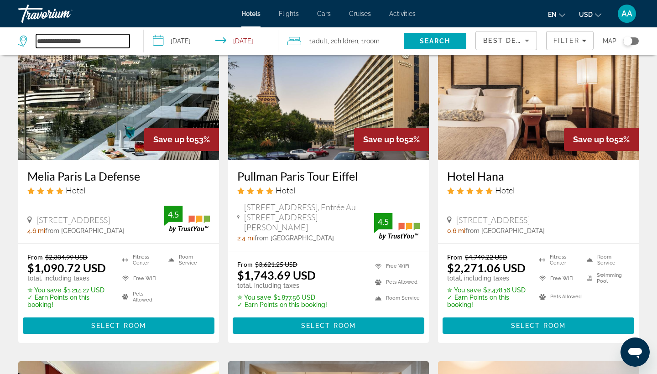
click at [106, 43] on input "**********" at bounding box center [83, 41] width 94 height 14
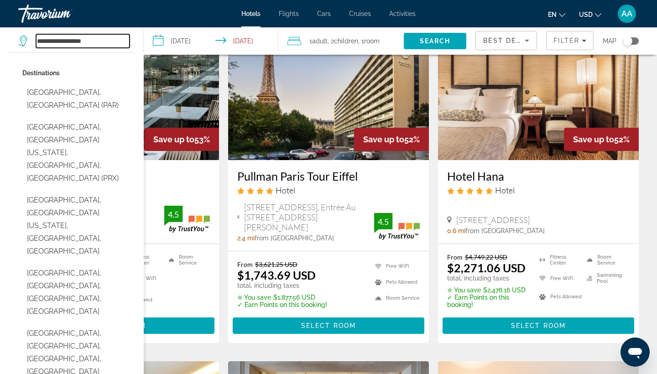
drag, startPoint x: 111, startPoint y: 42, endPoint x: 8, endPoint y: 43, distance: 103.6
click at [8, 43] on app-destination-search "**********" at bounding box center [72, 40] width 144 height 27
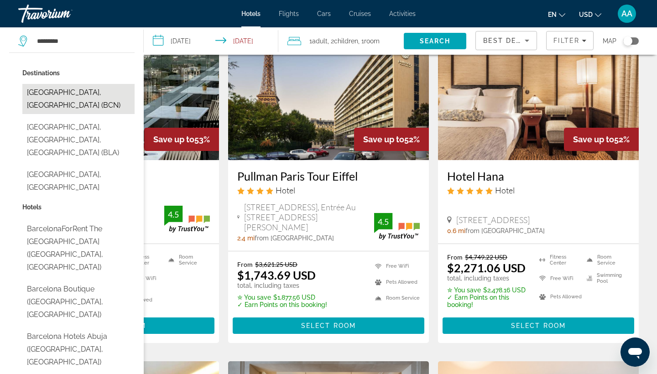
click at [58, 96] on button "[GEOGRAPHIC_DATA], [GEOGRAPHIC_DATA] (BCN)" at bounding box center [78, 99] width 112 height 30
type input "**********"
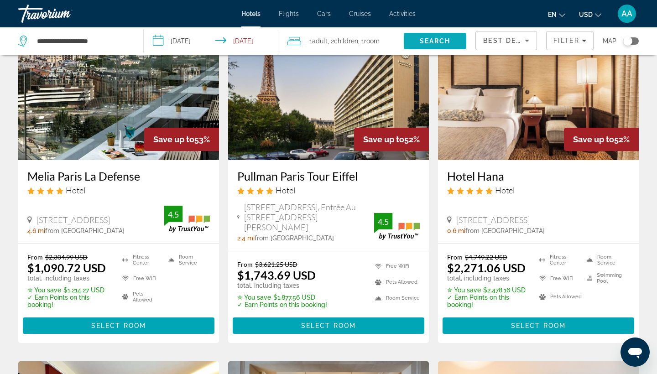
click at [441, 38] on span "Search" at bounding box center [435, 40] width 31 height 7
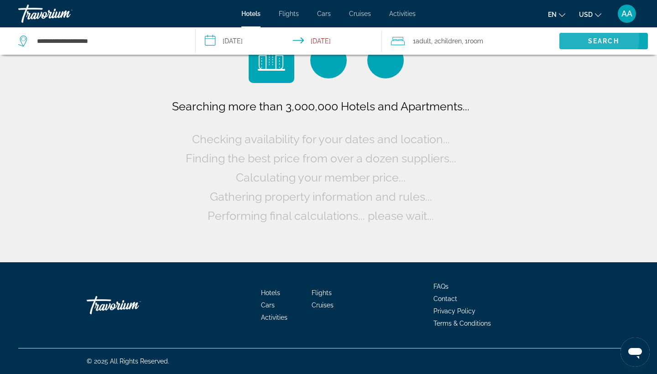
scroll to position [0, 0]
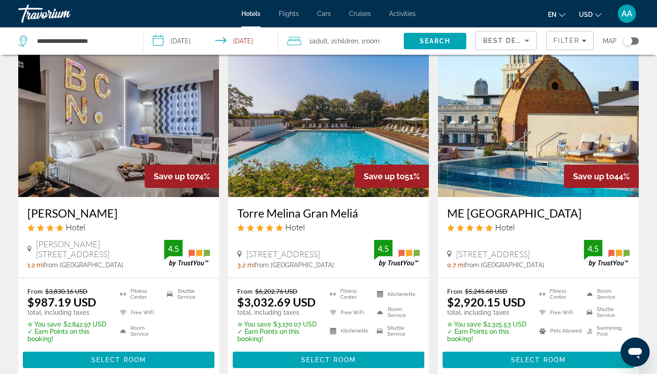
scroll to position [42, 0]
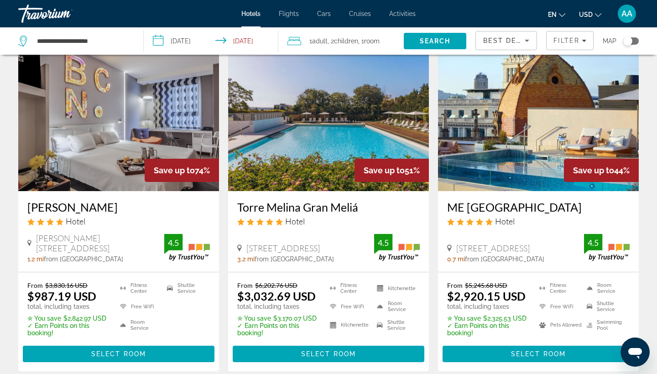
drag, startPoint x: 24, startPoint y: 205, endPoint x: 110, endPoint y: 209, distance: 86.3
click at [110, 209] on div "[PERSON_NAME] Hotel [PERSON_NAME][STREET_ADDRESS] 1.2 mi from [GEOGRAPHIC_DATA]…" at bounding box center [118, 231] width 201 height 81
copy h3 "[PERSON_NAME]"
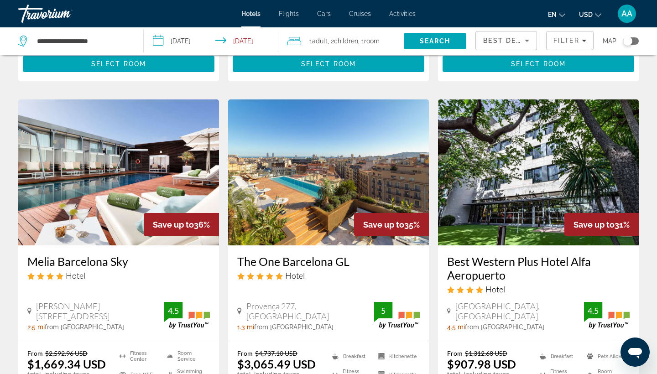
scroll to position [331, 0]
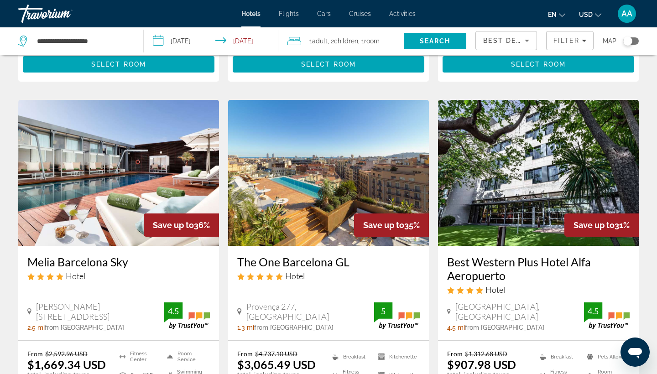
drag, startPoint x: 232, startPoint y: 262, endPoint x: 349, endPoint y: 259, distance: 117.8
click at [349, 259] on div "The One Barcelona GL Hotel [GEOGRAPHIC_DATA], [GEOGRAPHIC_DATA] 1.3 mi from [GE…" at bounding box center [328, 293] width 201 height 94
copy h3 "The One Barcelona GL"
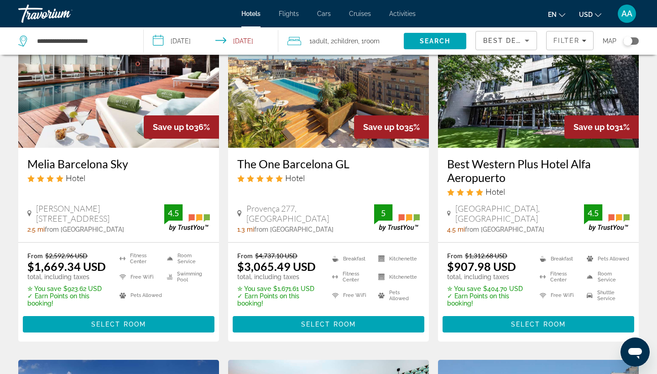
scroll to position [430, 0]
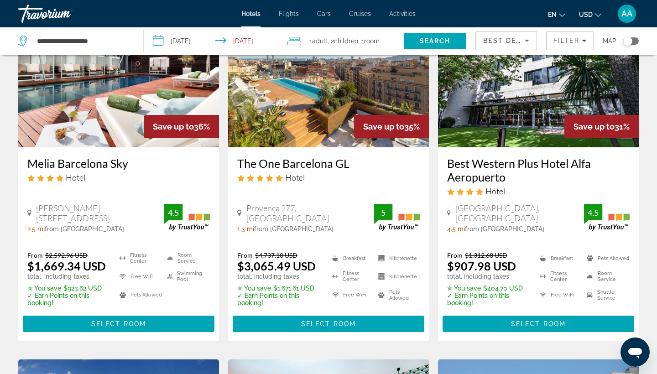
drag, startPoint x: 445, startPoint y: 163, endPoint x: 509, endPoint y: 181, distance: 66.7
click at [509, 181] on div "Best Western Plus Hotel Alfa Aeropuerto Hotel [GEOGRAPHIC_DATA], S/N, [GEOGRAPH…" at bounding box center [538, 194] width 201 height 94
copy h3 "Best Western Plus Hotel Alfa Aeropuerto"
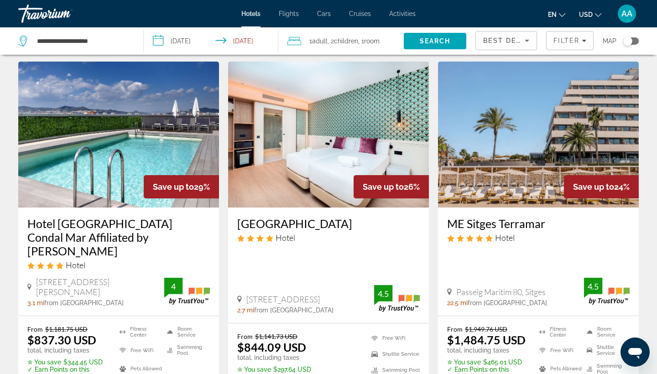
scroll to position [728, 0]
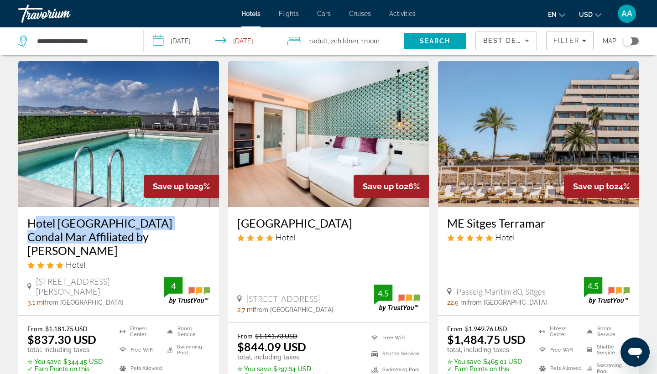
drag, startPoint x: 25, startPoint y: 221, endPoint x: 124, endPoint y: 240, distance: 100.7
click at [124, 240] on div "Hotel [GEOGRAPHIC_DATA] Condal Mar Affiliated by [PERSON_NAME] Hotel [STREET_AD…" at bounding box center [118, 261] width 201 height 108
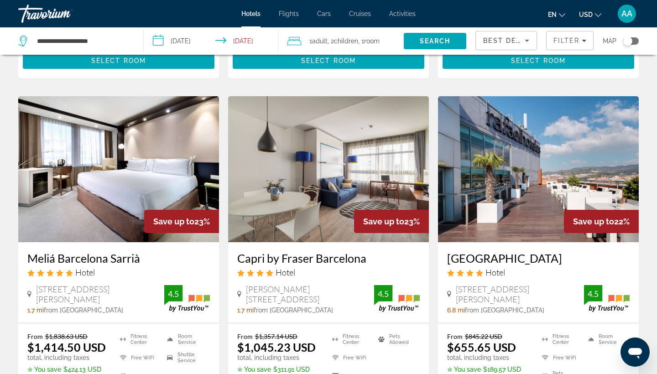
scroll to position [1074, 0]
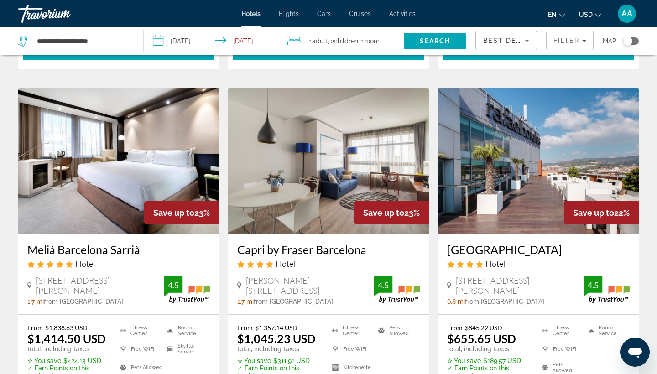
click at [229, 236] on div "Capri by Fraser Barcelona Hotel [PERSON_NAME][STREET_ADDRESS] 1.7 mi from [GEOG…" at bounding box center [328, 274] width 201 height 81
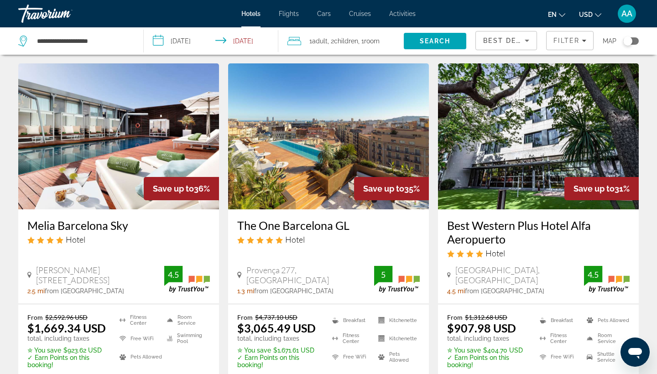
scroll to position [371, 0]
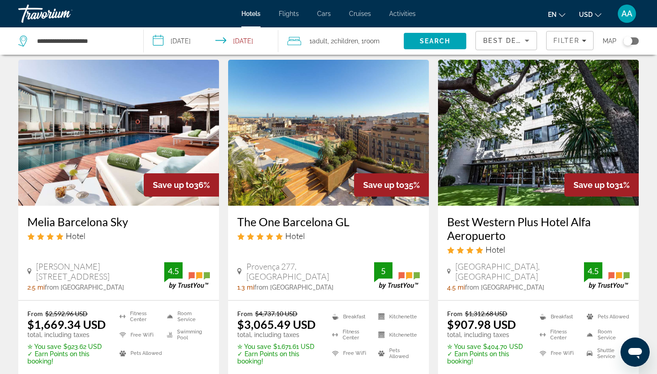
drag, startPoint x: 23, startPoint y: 221, endPoint x: 141, endPoint y: 221, distance: 117.7
click at [141, 221] on div "Melia Barcelona Sky Hotel [PERSON_NAME][STREET_ADDRESS] 2.5 mi from [GEOGRAPHIC…" at bounding box center [118, 253] width 201 height 94
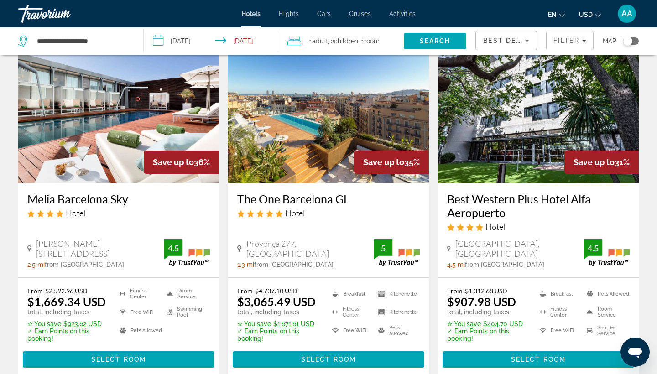
scroll to position [403, 0]
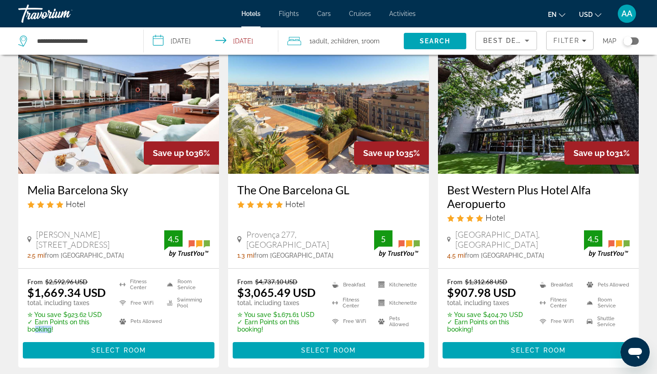
drag, startPoint x: 35, startPoint y: 325, endPoint x: 52, endPoint y: 325, distance: 16.9
click at [52, 325] on p "✓ Earn Points on this booking!" at bounding box center [67, 325] width 81 height 15
